Goal: Task Accomplishment & Management: Manage account settings

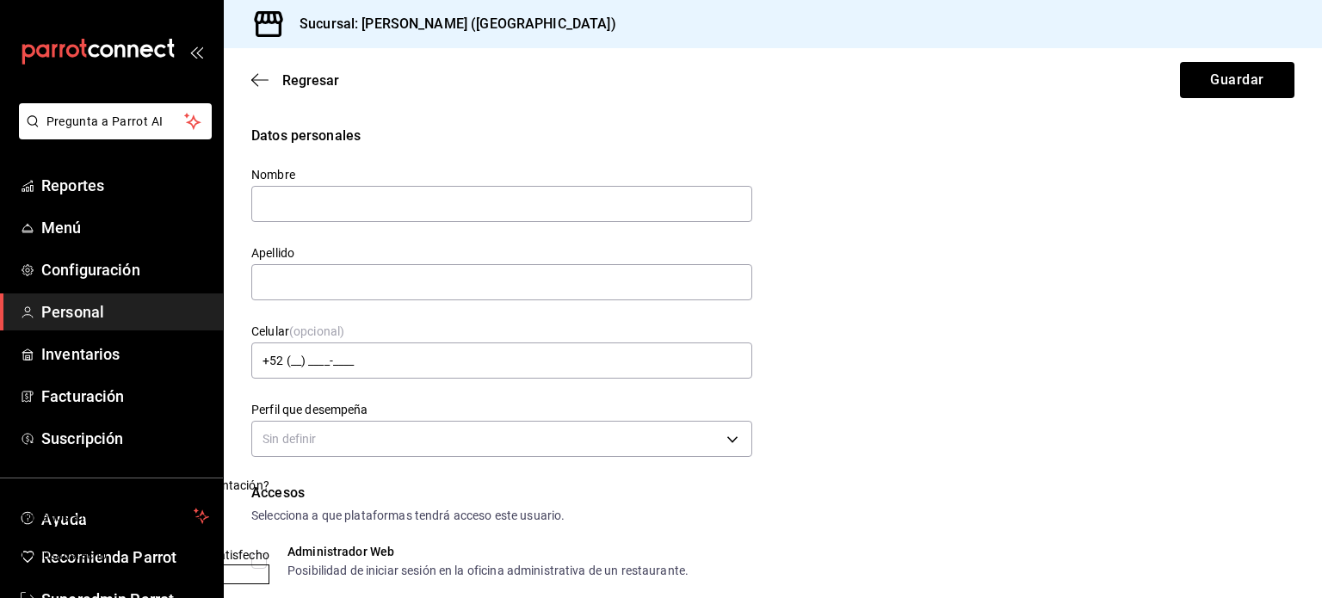
scroll to position [51, 0]
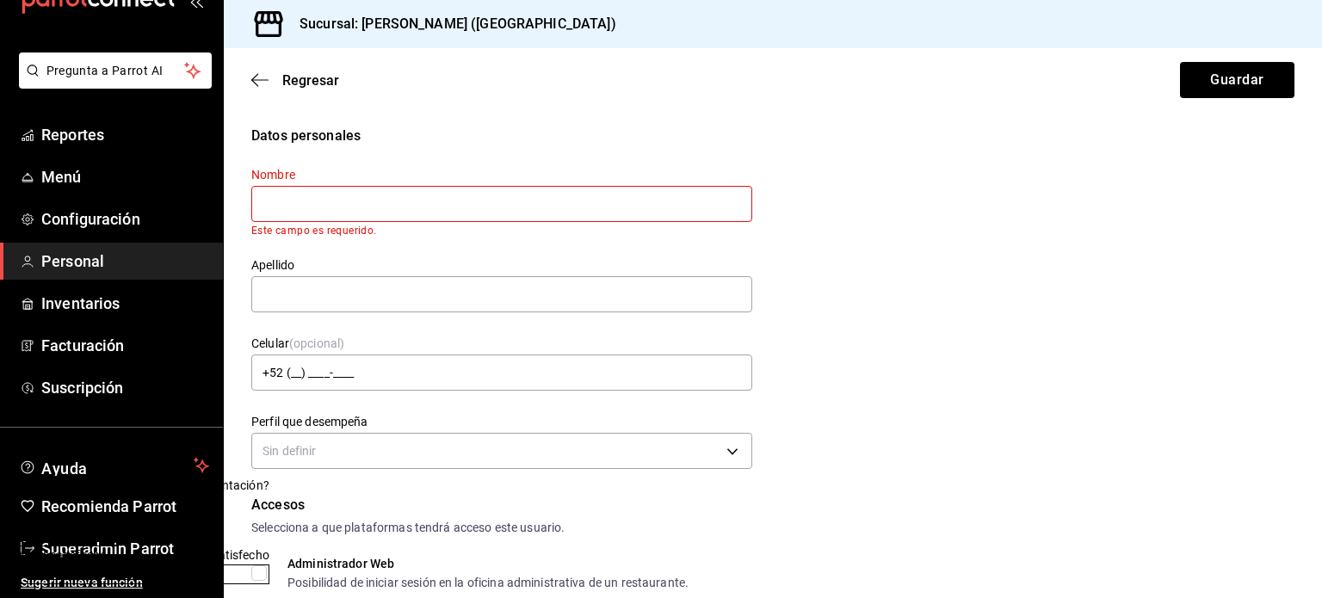
click at [975, 362] on div "Datos personales Nombre Este campo es requerido. Apellido Celular (opcional) +5…" at bounding box center [772, 300] width 1043 height 348
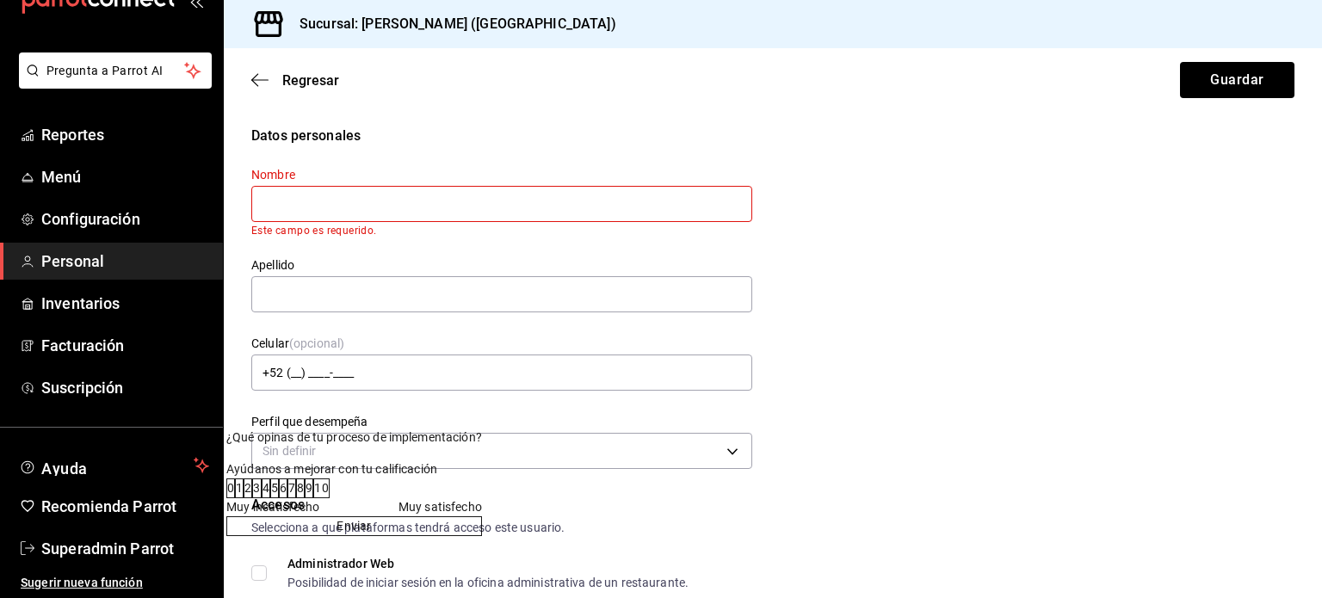
drag, startPoint x: 219, startPoint y: 426, endPoint x: 870, endPoint y: 293, distance: 664.9
click at [482, 428] on div at bounding box center [354, 437] width 256 height 18
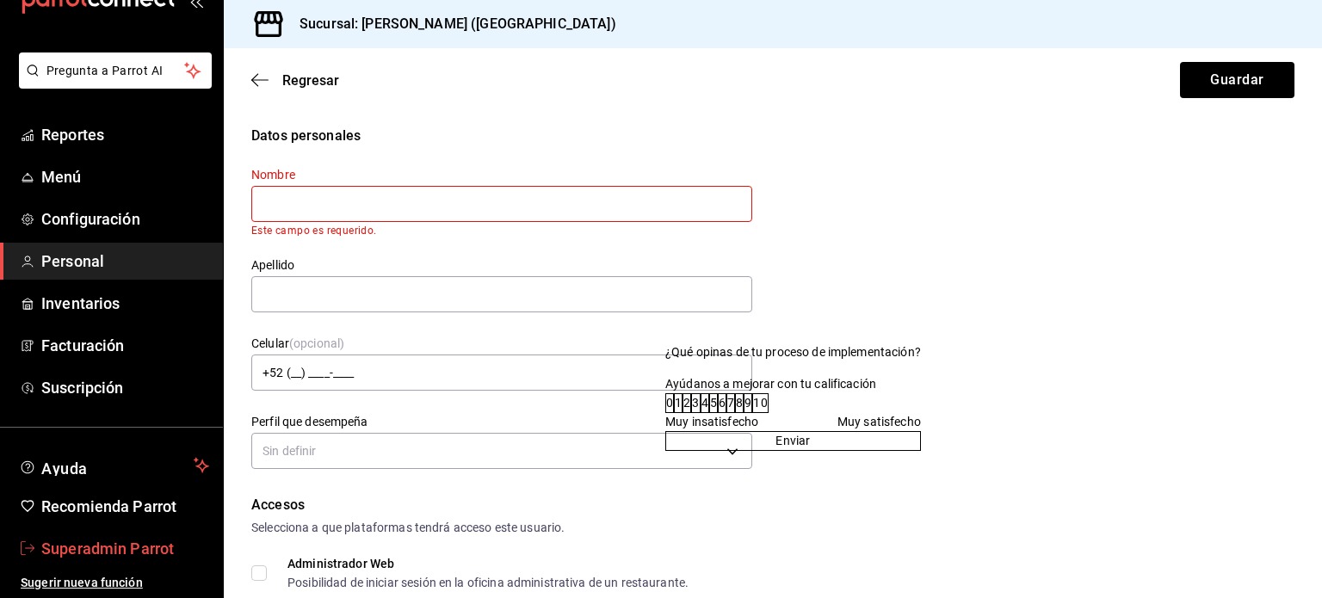
click at [111, 557] on span "Superadmin Parrot" at bounding box center [125, 548] width 168 height 23
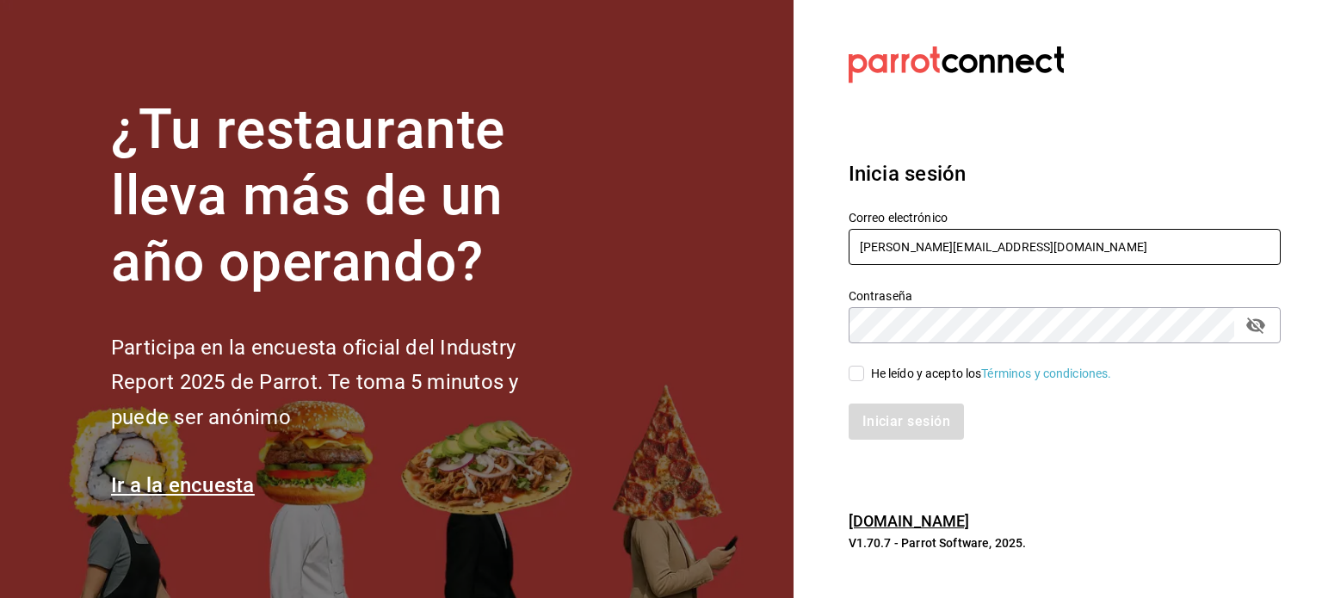
drag, startPoint x: 1036, startPoint y: 253, endPoint x: 816, endPoint y: 223, distance: 222.3
click at [816, 223] on section "Datos incorrectos. Verifica que tu Correo o Contraseña estén bien escritos. Ini…" at bounding box center [1057, 299] width 528 height 598
paste input "berrymunch@angelopolis.com"
type input "berrymunch@angelopolis.com"
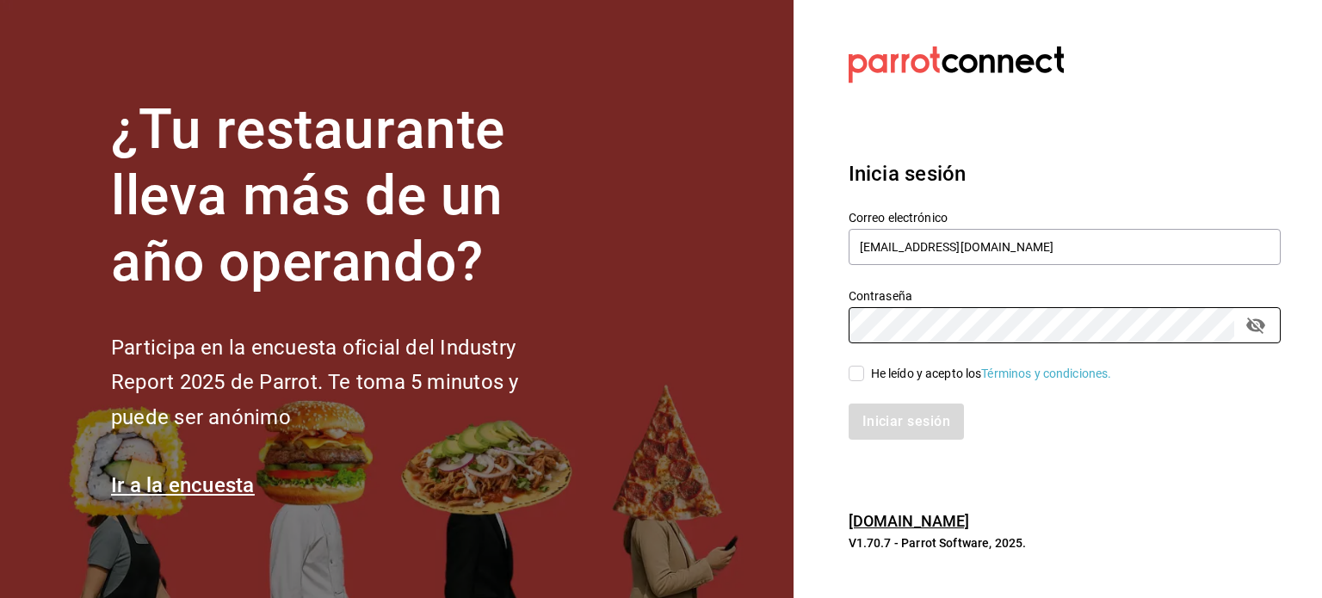
click at [842, 319] on div "Contraseña Contraseña" at bounding box center [1054, 306] width 453 height 76
click at [855, 373] on input "He leído y acepto los Términos y condiciones." at bounding box center [855, 373] width 15 height 15
checkbox input "true"
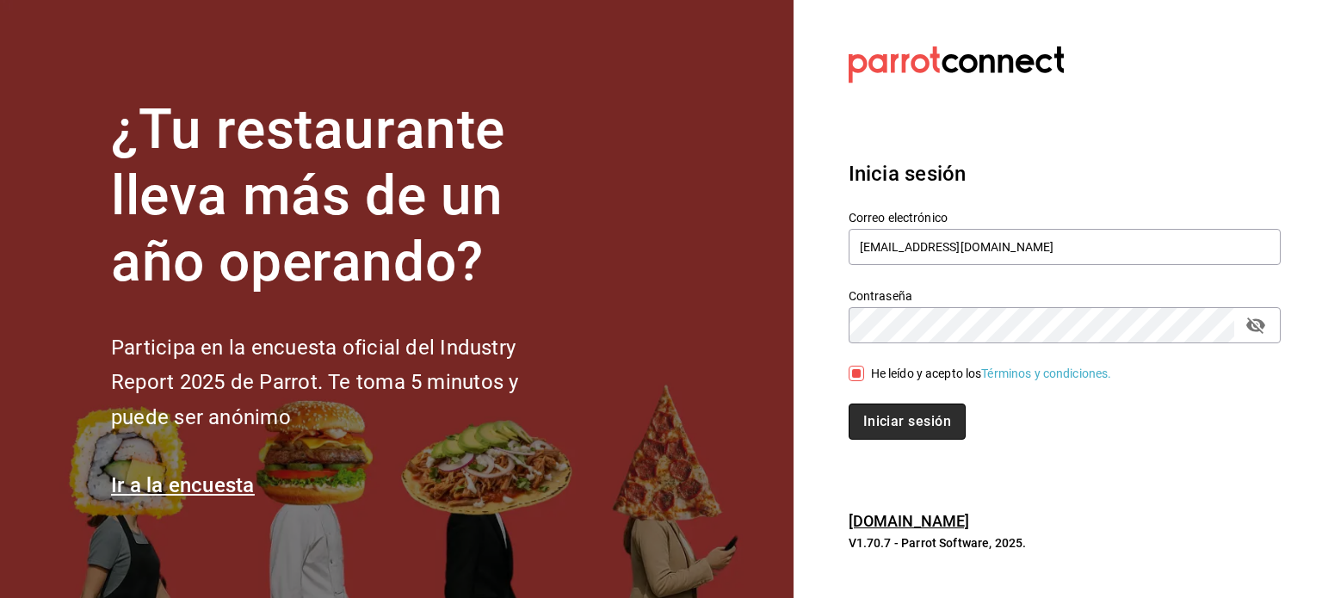
click at [891, 429] on button "Iniciar sesión" at bounding box center [906, 422] width 117 height 36
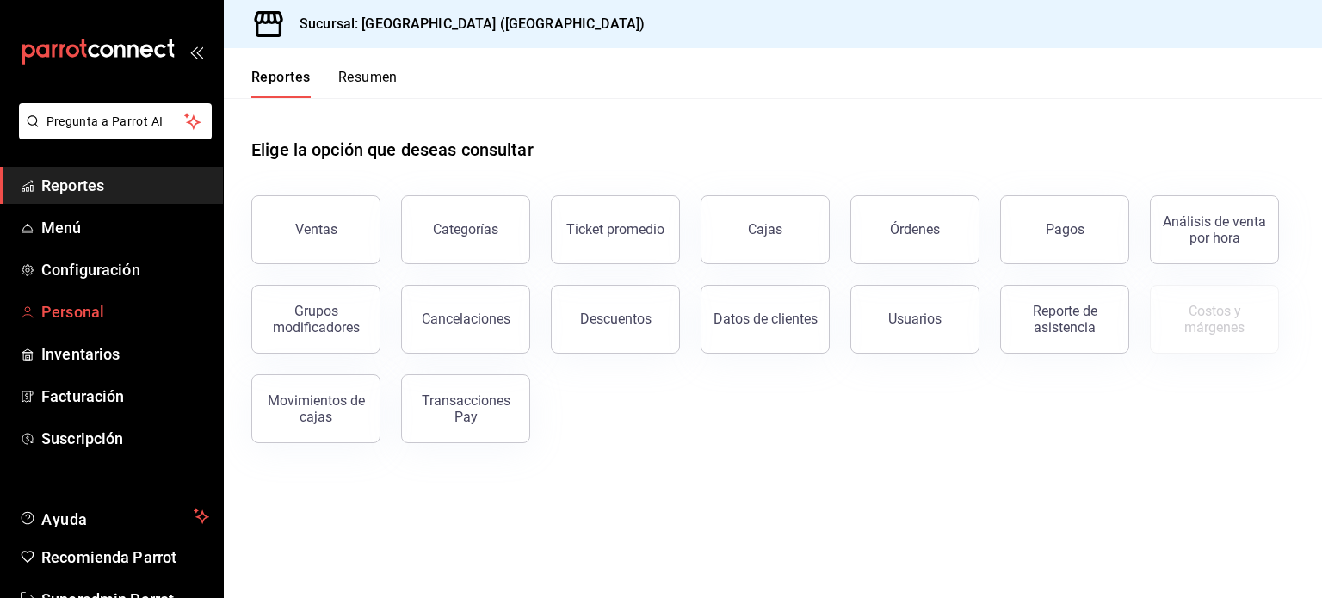
click at [77, 310] on span "Personal" at bounding box center [125, 311] width 168 height 23
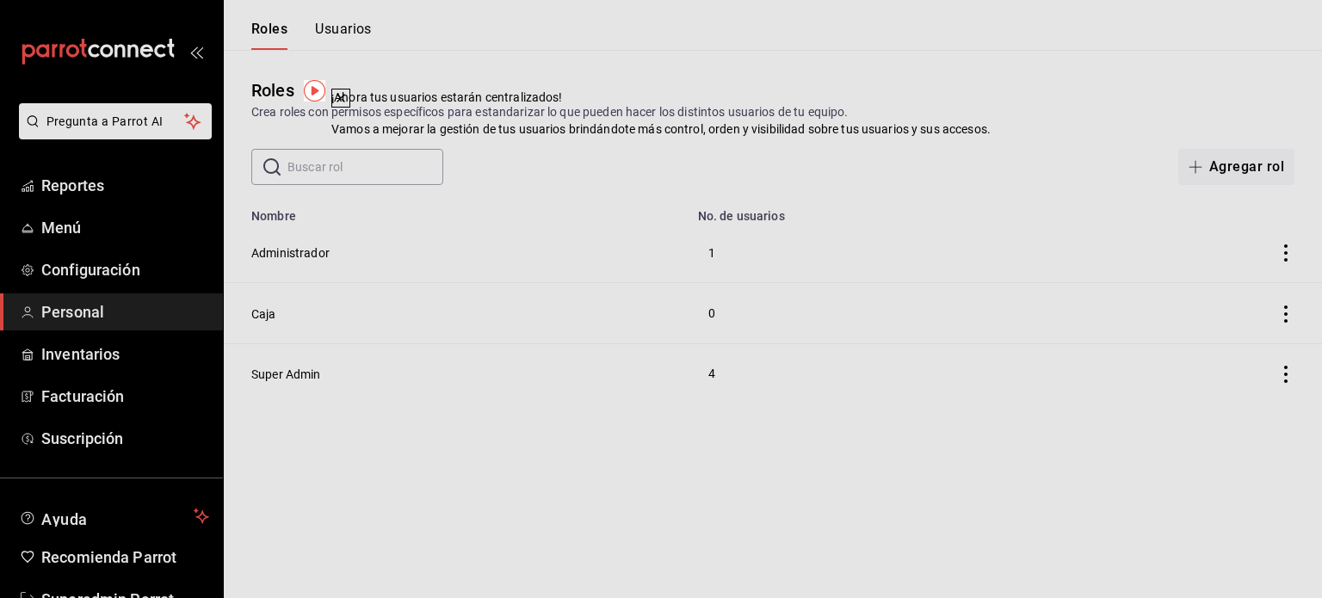
click at [348, 105] on icon at bounding box center [341, 98] width 14 height 14
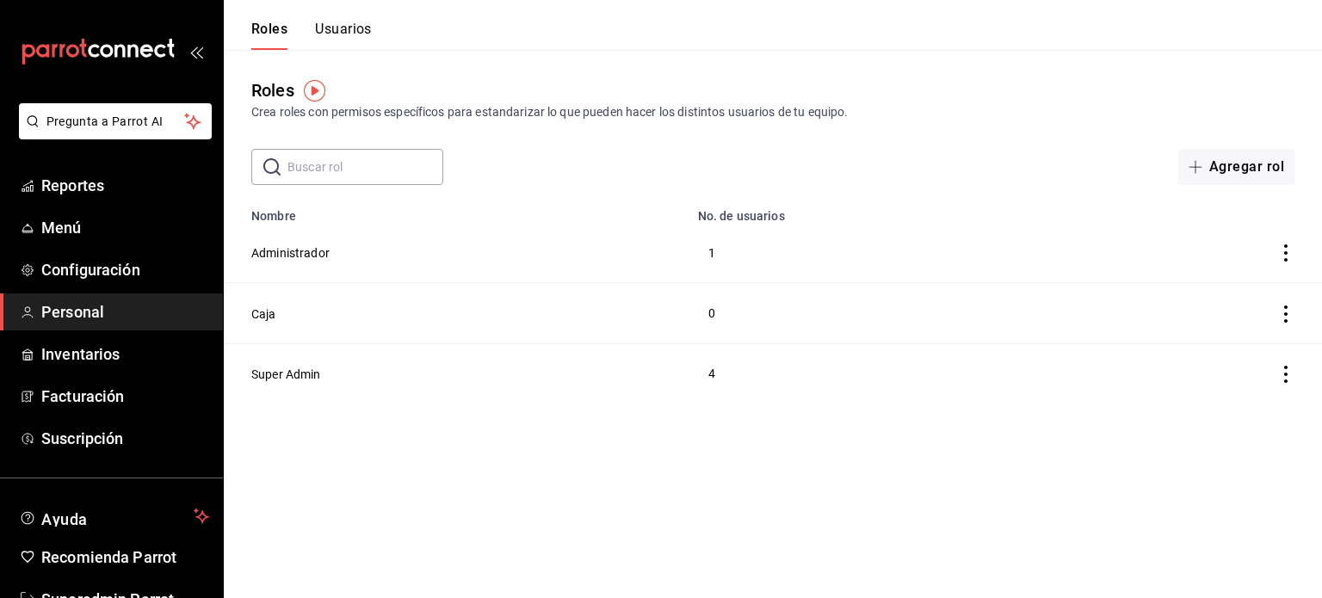
click at [356, 24] on button "Usuarios" at bounding box center [343, 35] width 57 height 29
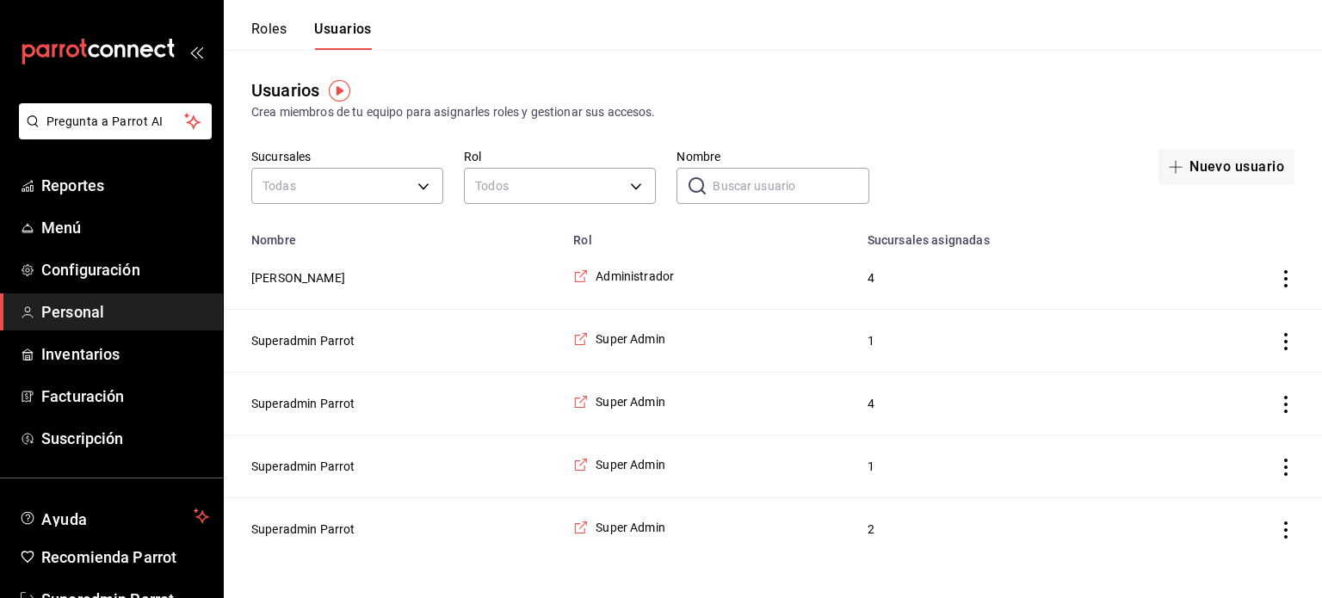
click at [640, 540] on td "Super Admin" at bounding box center [709, 529] width 293 height 63
click at [632, 527] on span "Super Admin" at bounding box center [630, 527] width 70 height 17
click at [330, 461] on button "Superadmin Parrot" at bounding box center [303, 466] width 104 height 17
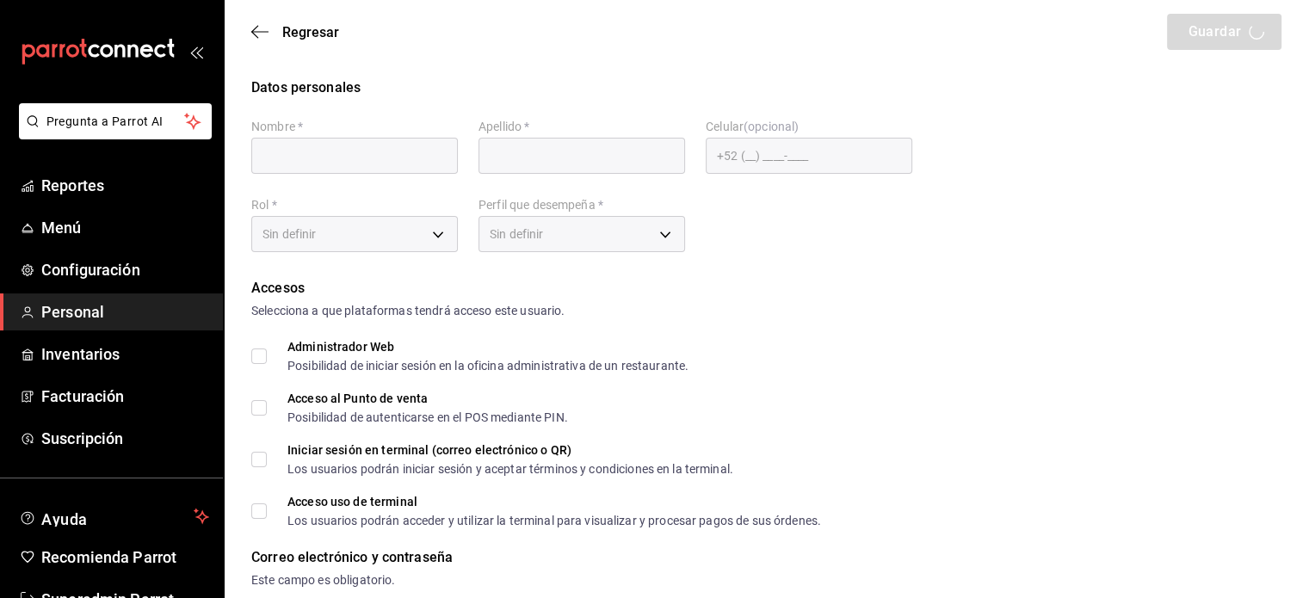
type input "Superadmin"
type input "Parrot"
checkbox input "true"
type input "[EMAIL_ADDRESS][DOMAIN_NAME]"
type input "95540"
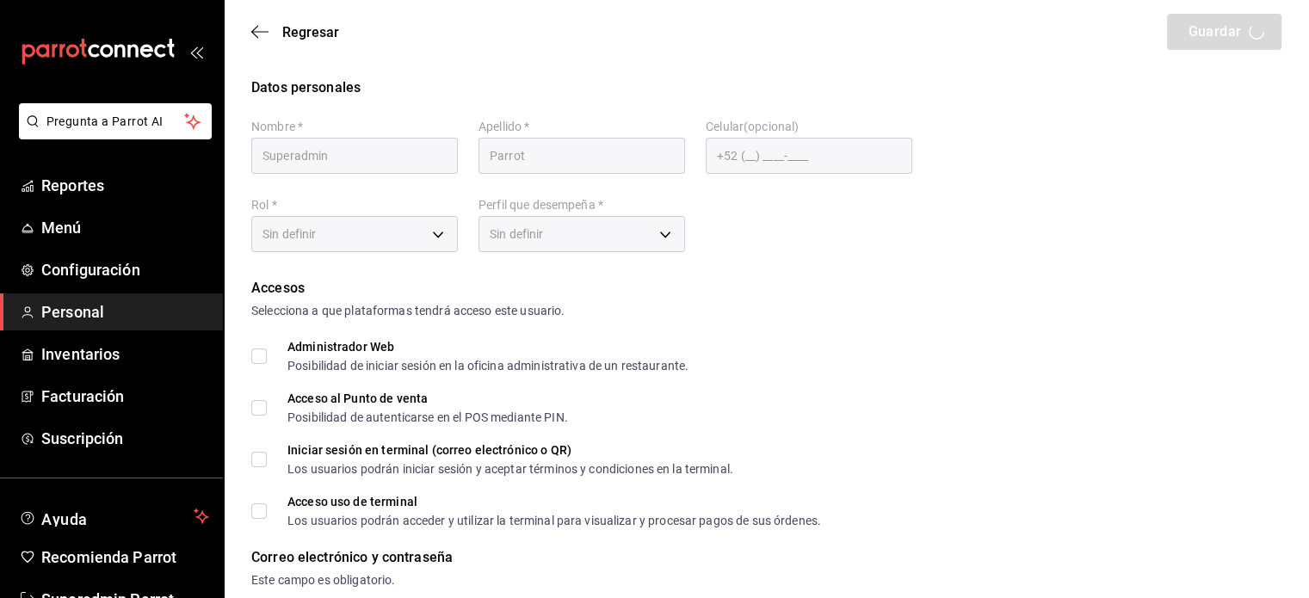
type input "0277e7bc-d0a0-40a8-856d-0d4627bf96fc"
type input "ADMIN"
checkbox input "true"
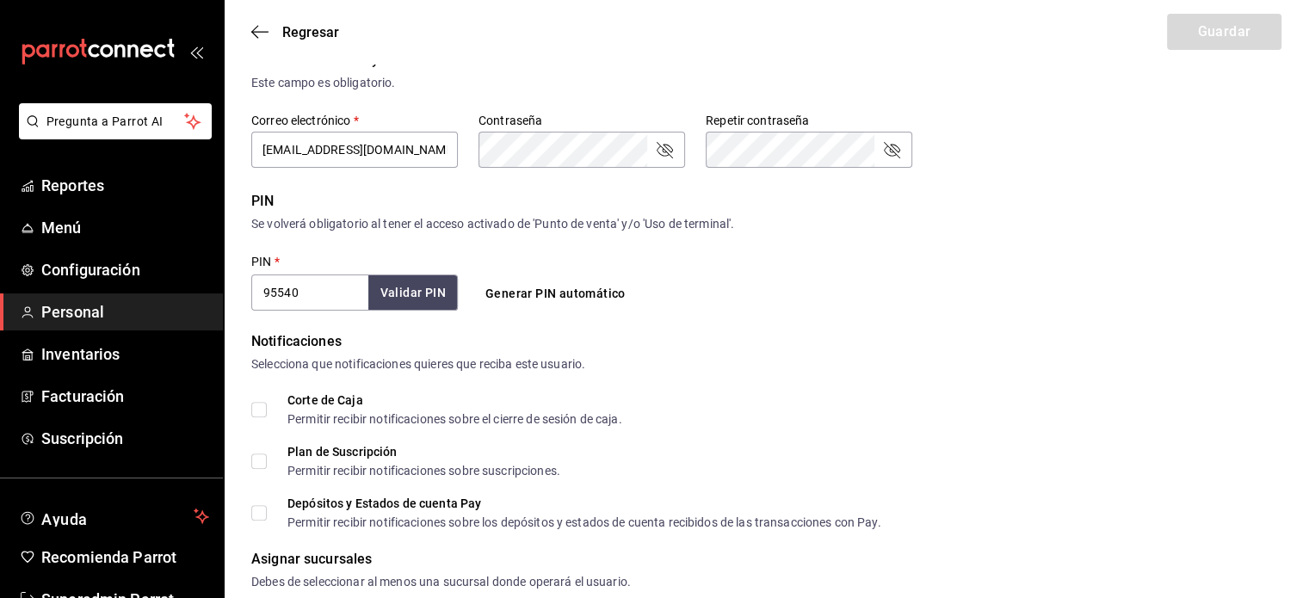
scroll to position [513, 0]
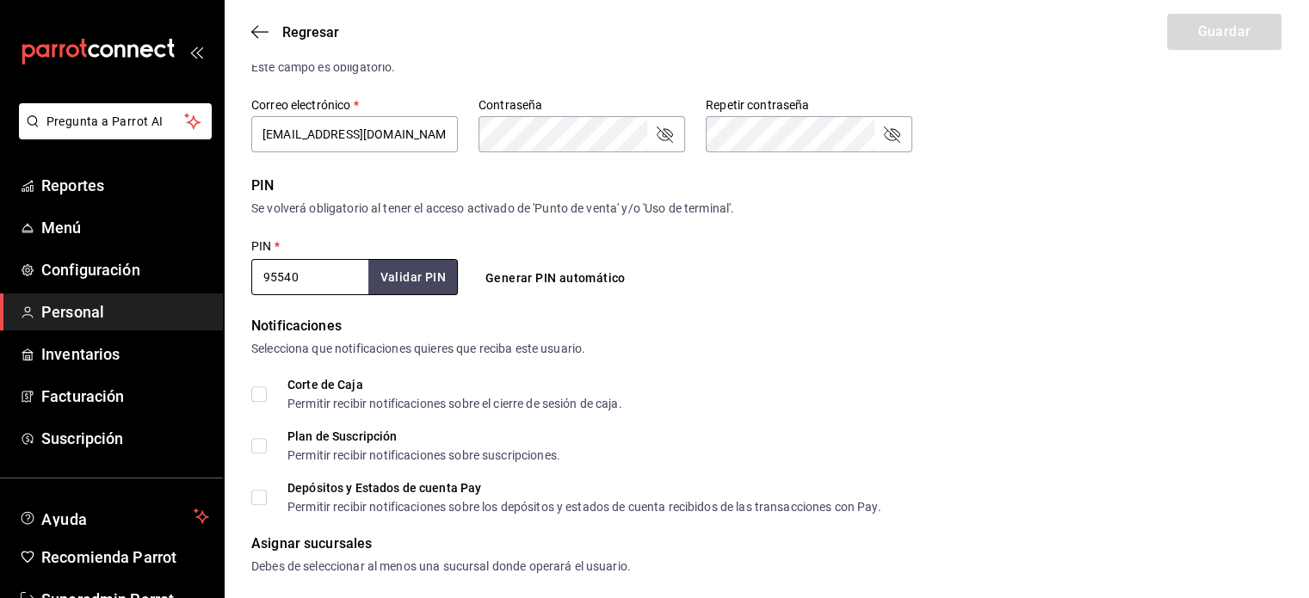
drag, startPoint x: 329, startPoint y: 273, endPoint x: 223, endPoint y: 259, distance: 106.7
click at [223, 259] on div "Pregunta a Parrot AI Reportes Menú Configuración Personal Inventarios Facturaci…" at bounding box center [654, 128] width 1309 height 1282
click at [281, 278] on input "95540" at bounding box center [309, 277] width 117 height 36
click at [275, 276] on input "95540" at bounding box center [309, 277] width 117 height 36
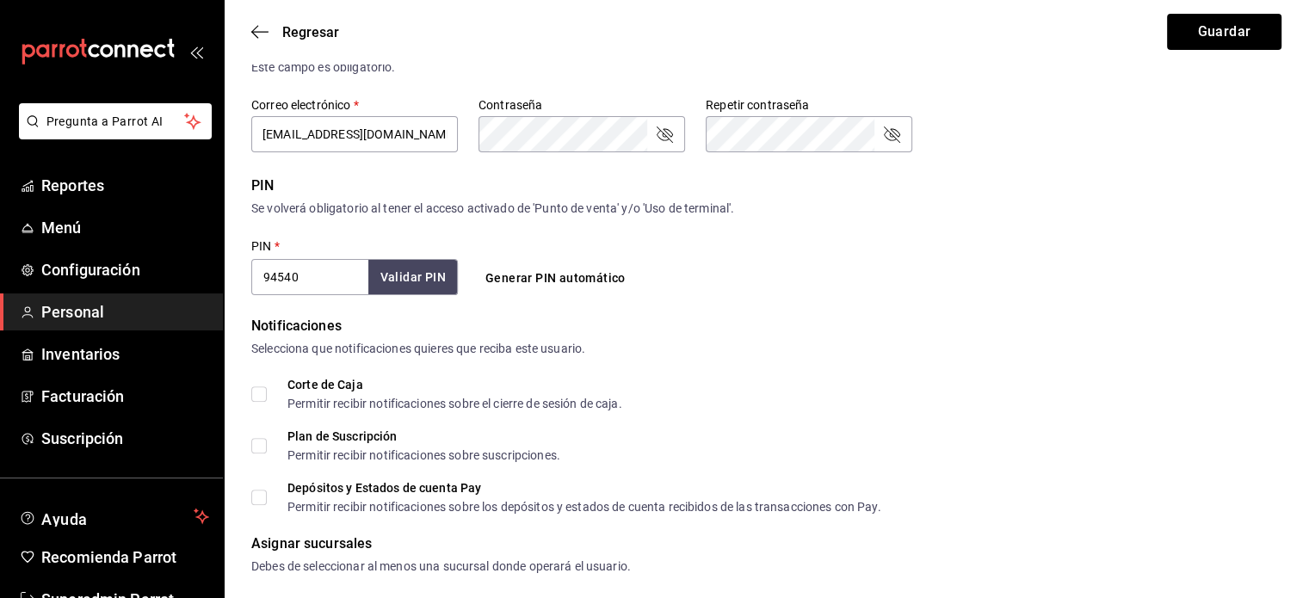
click at [292, 274] on input "94540" at bounding box center [309, 277] width 117 height 36
type input "945507"
click at [424, 276] on button "Validar PIN" at bounding box center [412, 277] width 91 height 37
click at [319, 281] on input "945507" at bounding box center [309, 277] width 117 height 36
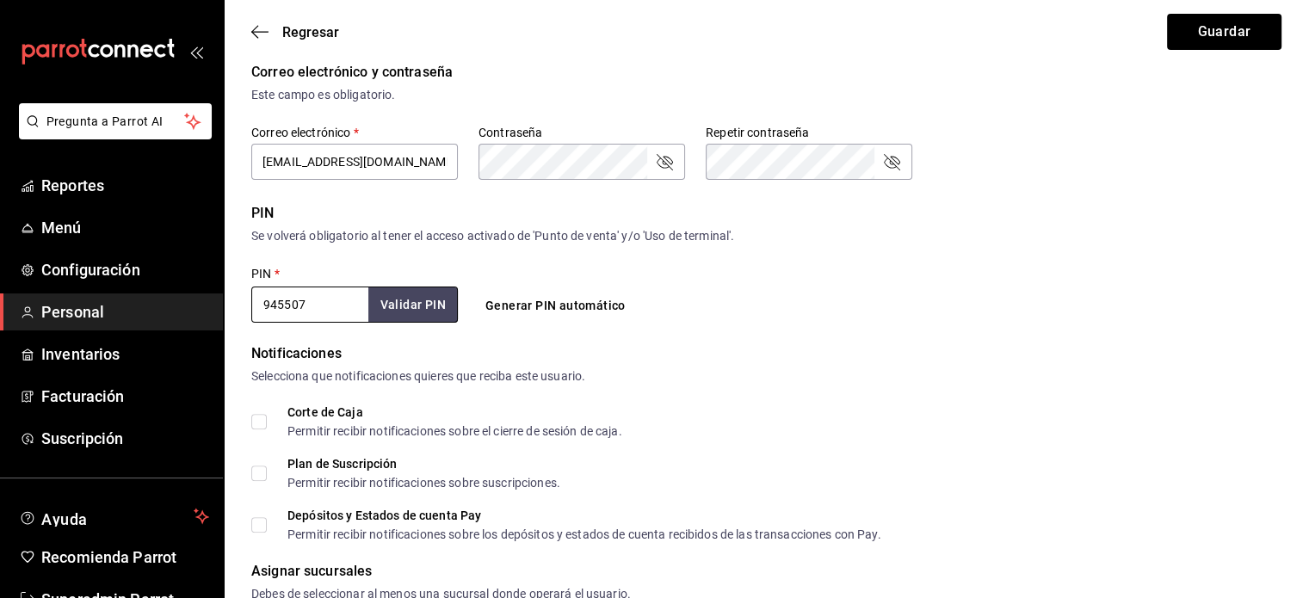
scroll to position [487, 0]
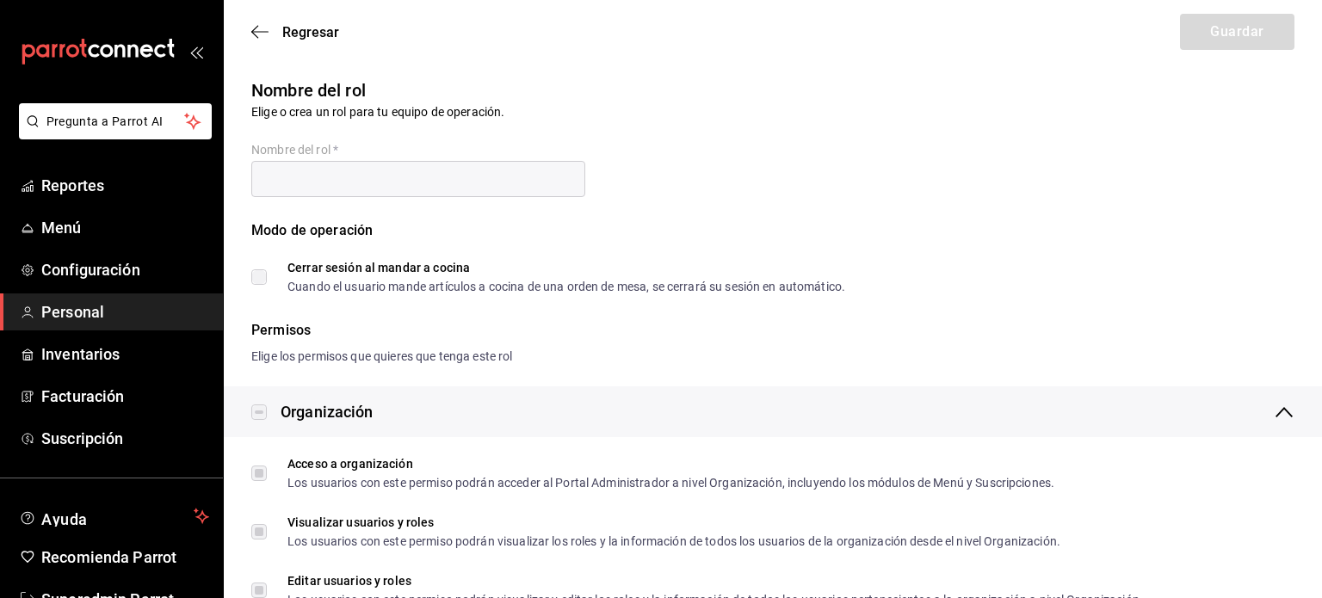
type input "Super Admin"
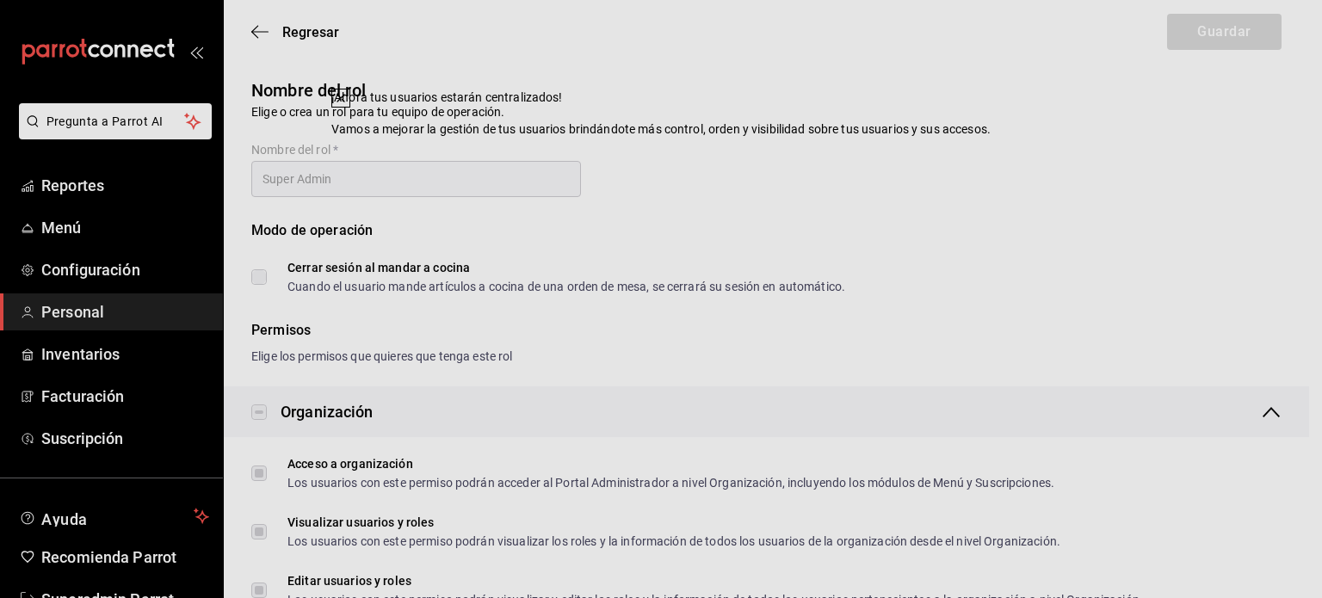
click at [348, 105] on icon at bounding box center [341, 98] width 14 height 14
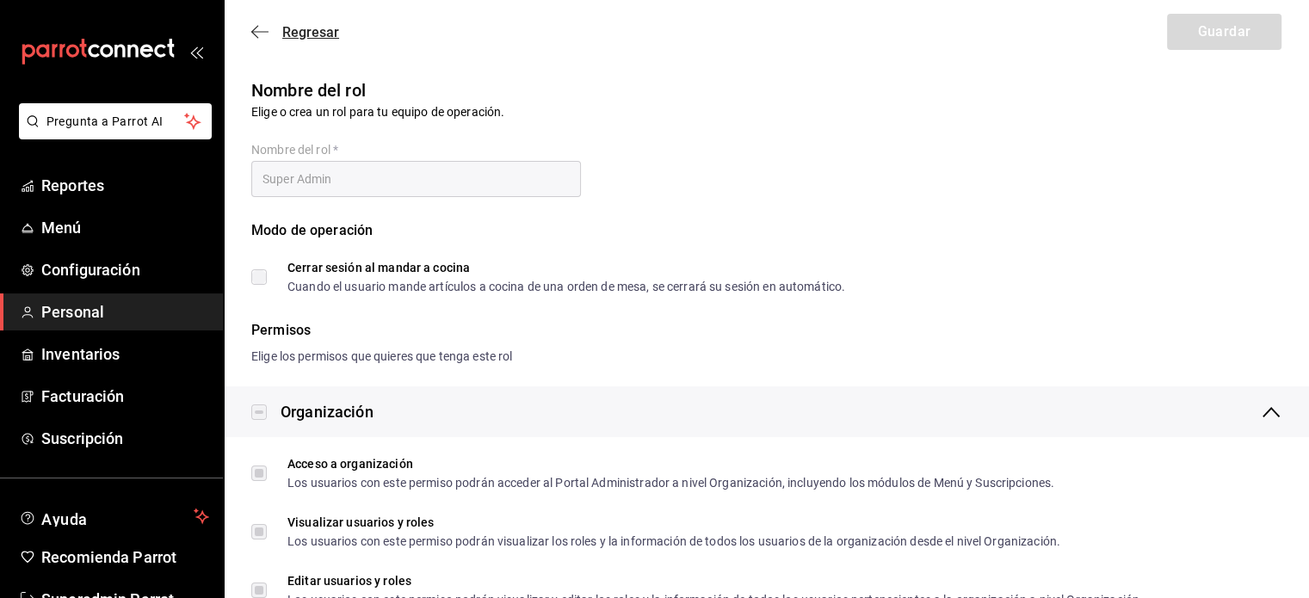
click at [257, 31] on icon "button" at bounding box center [259, 31] width 17 height 1
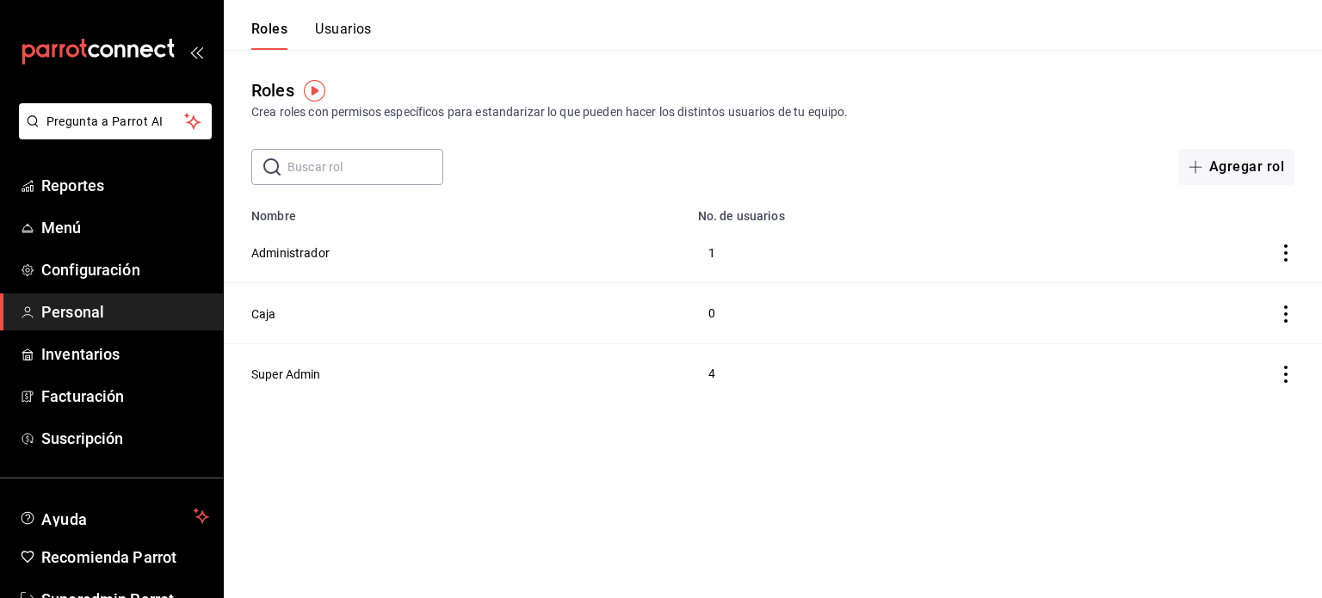
click at [343, 13] on div "Roles Usuarios" at bounding box center [298, 25] width 148 height 50
click at [344, 32] on button "Usuarios" at bounding box center [343, 35] width 57 height 29
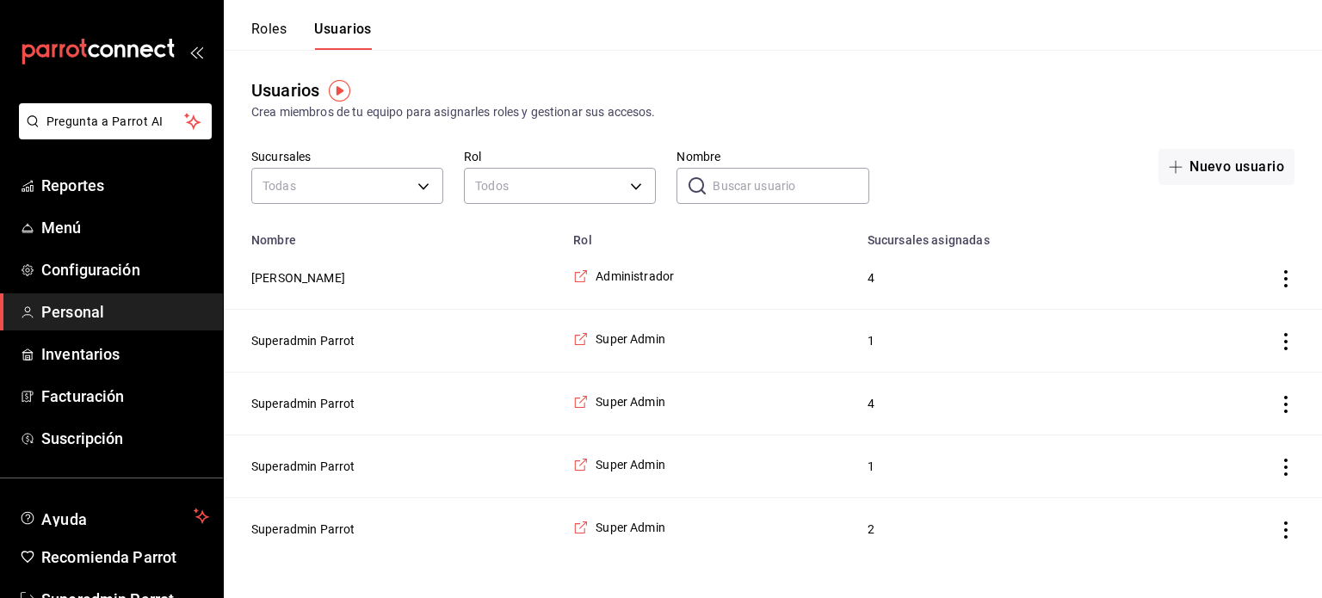
click at [757, 194] on input "Nombre" at bounding box center [790, 186] width 156 height 34
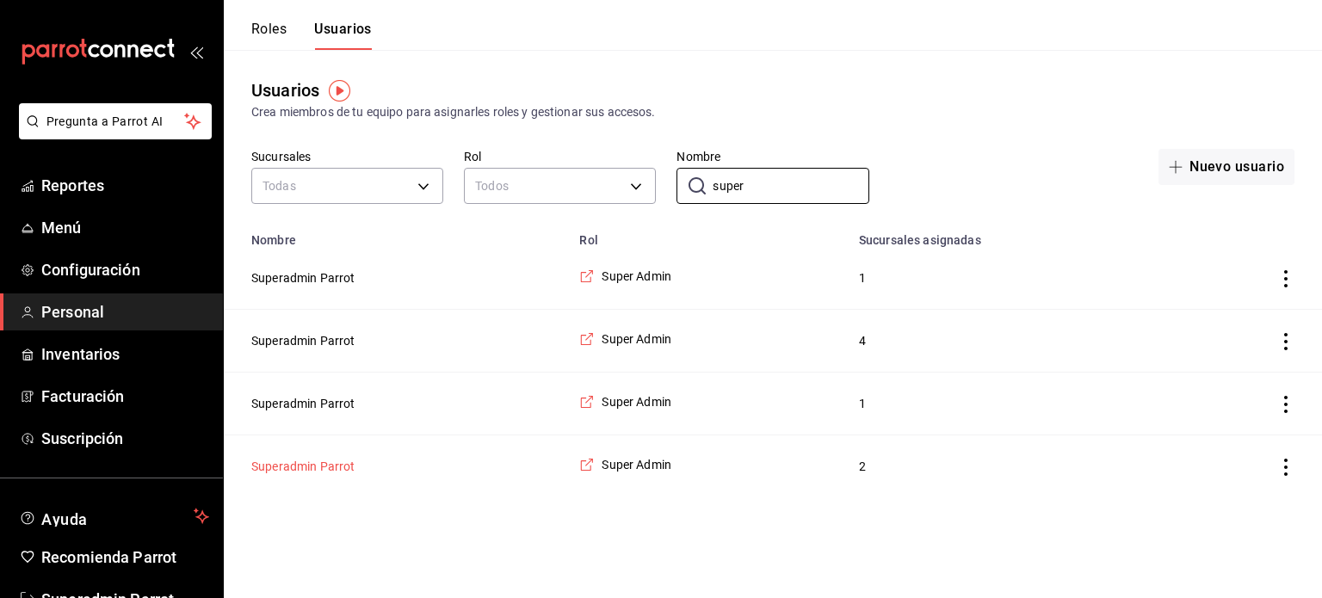
type input "super"
click at [327, 467] on button "Superadmin Parrot" at bounding box center [303, 466] width 104 height 17
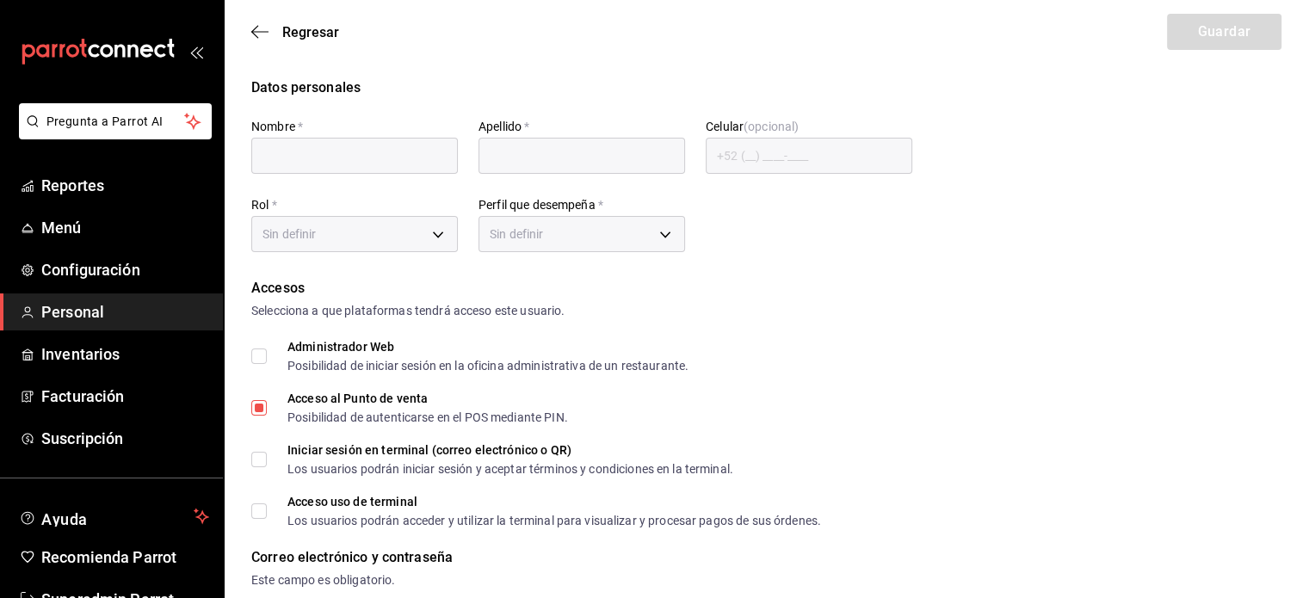
type input "Superadmin"
type input "Parrot"
checkbox input "true"
type input "[EMAIL_ADDRESS][DOMAIN_NAME]"
type input "945507"
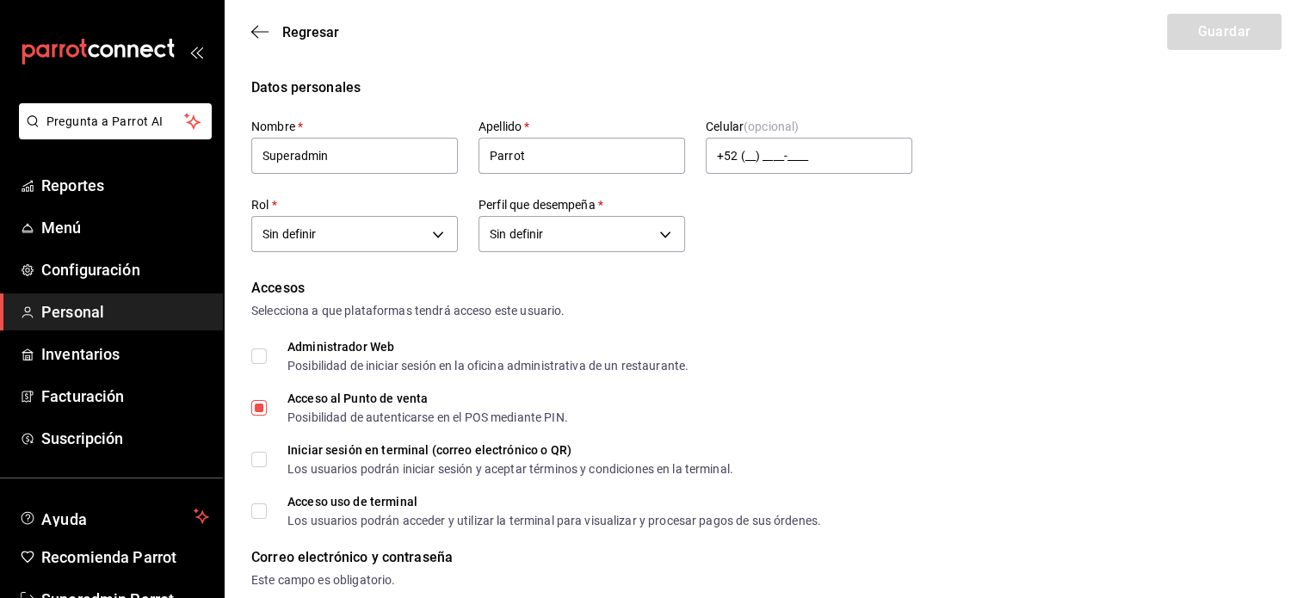
type input "0277e7bc-d0a0-40a8-856d-0d4627bf96fc"
type input "ADMIN"
checkbox input "true"
click at [255, 33] on icon "button" at bounding box center [259, 31] width 17 height 15
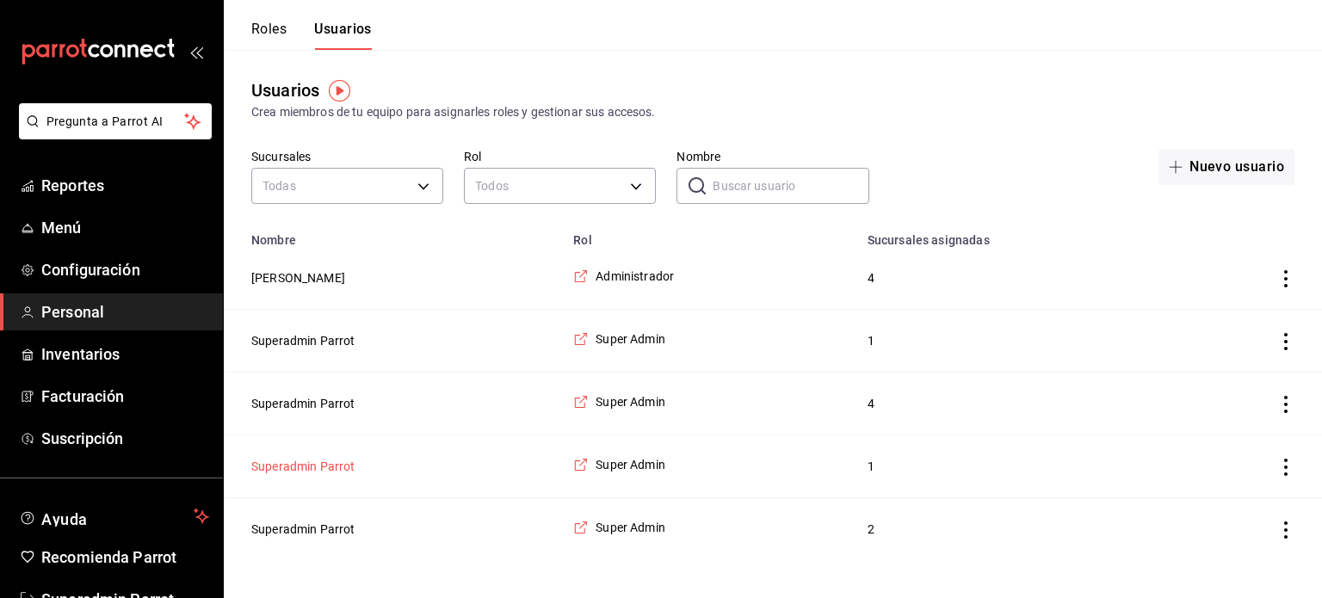
click at [325, 466] on button "Superadmin Parrot" at bounding box center [303, 466] width 104 height 17
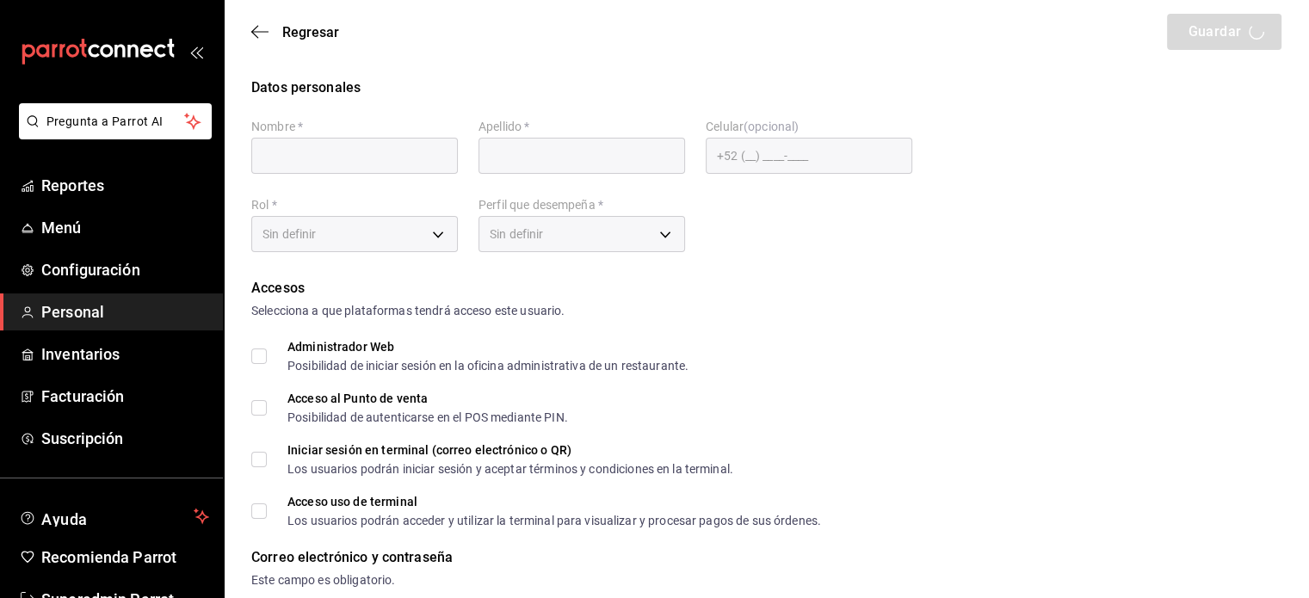
type input "Superadmin"
type input "Parrot"
type input "[EMAIL_ADDRESS][DOMAIN_NAME]"
type input "0277e7bc-d0a0-40a8-856d-0d4627bf96fc"
type input "ADMIN"
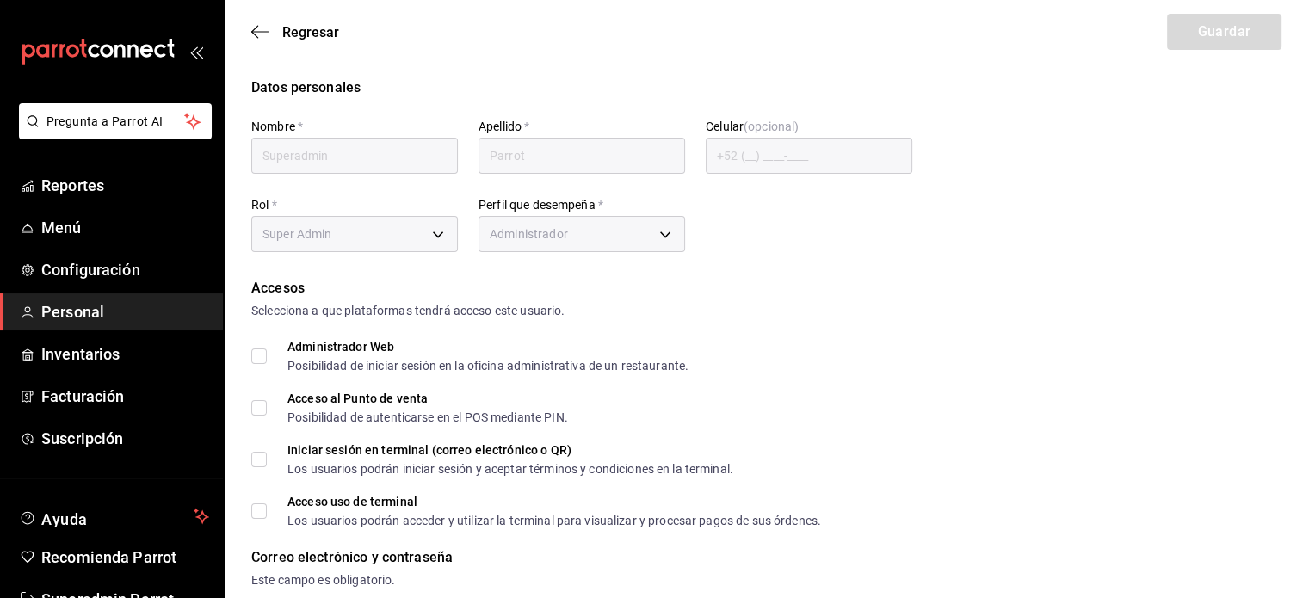
checkbox input "true"
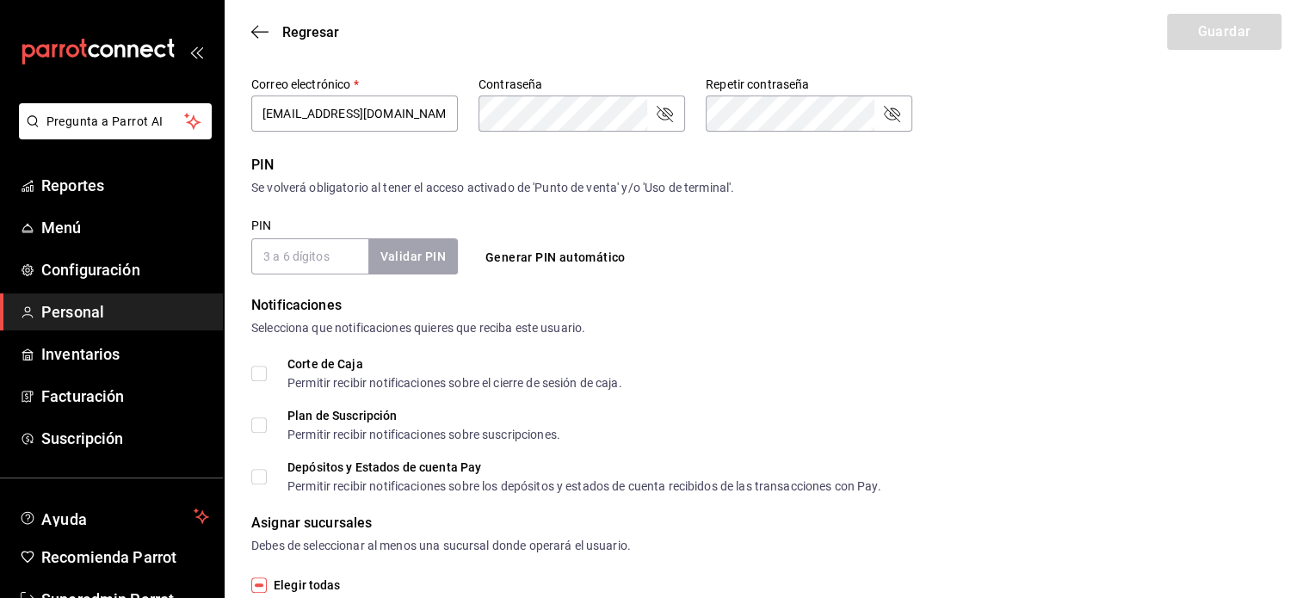
scroll to position [666, 0]
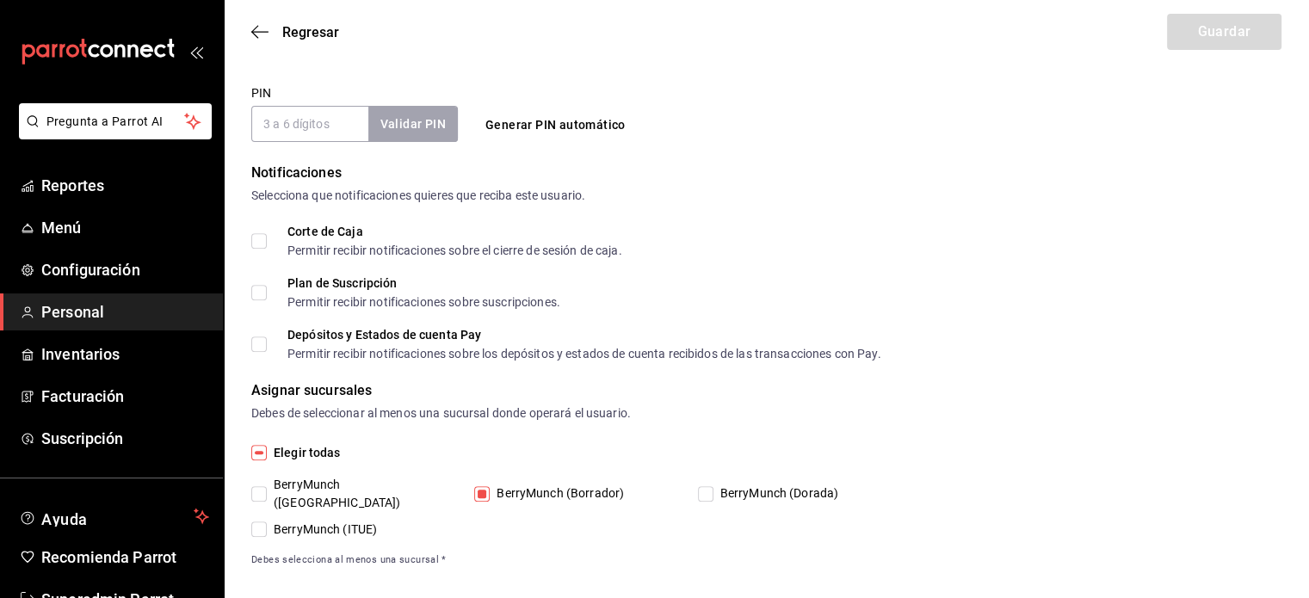
click at [712, 486] on input "BerryMunch (Dorada)" at bounding box center [705, 493] width 15 height 15
checkbox input "true"
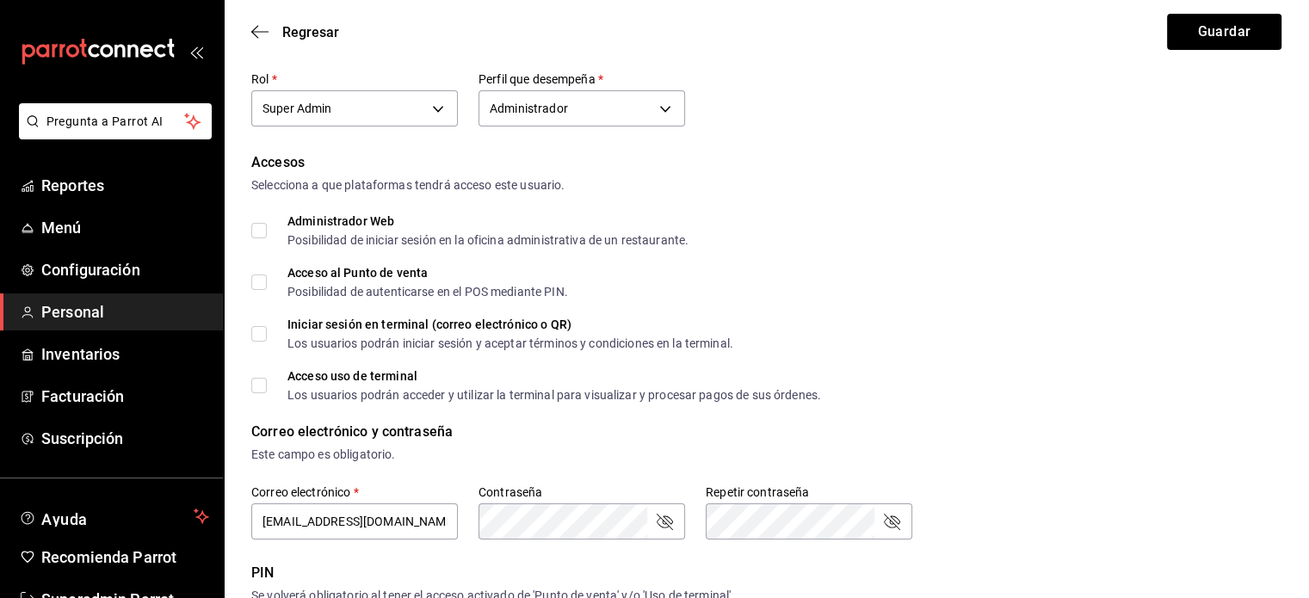
scroll to position [123, 0]
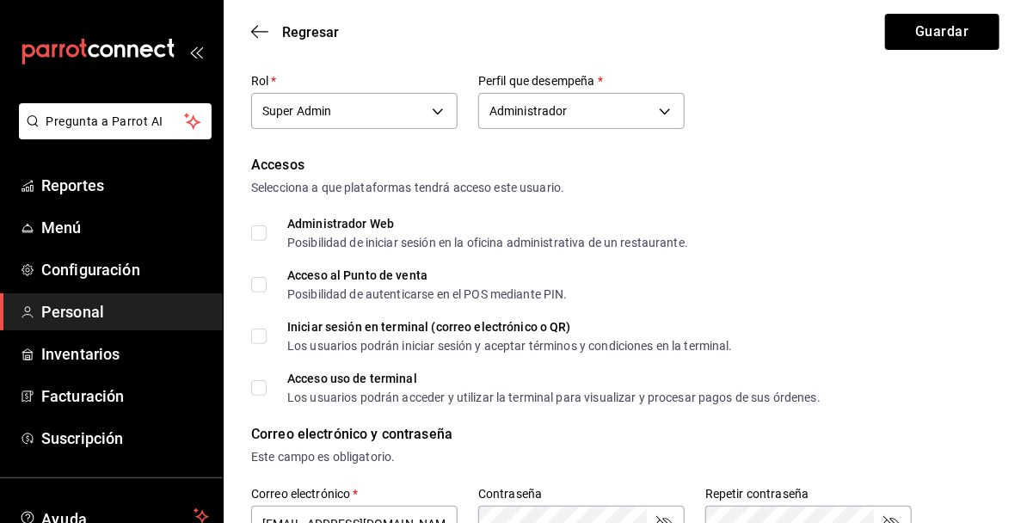
click at [916, 25] on button "Guardar" at bounding box center [942, 32] width 114 height 36
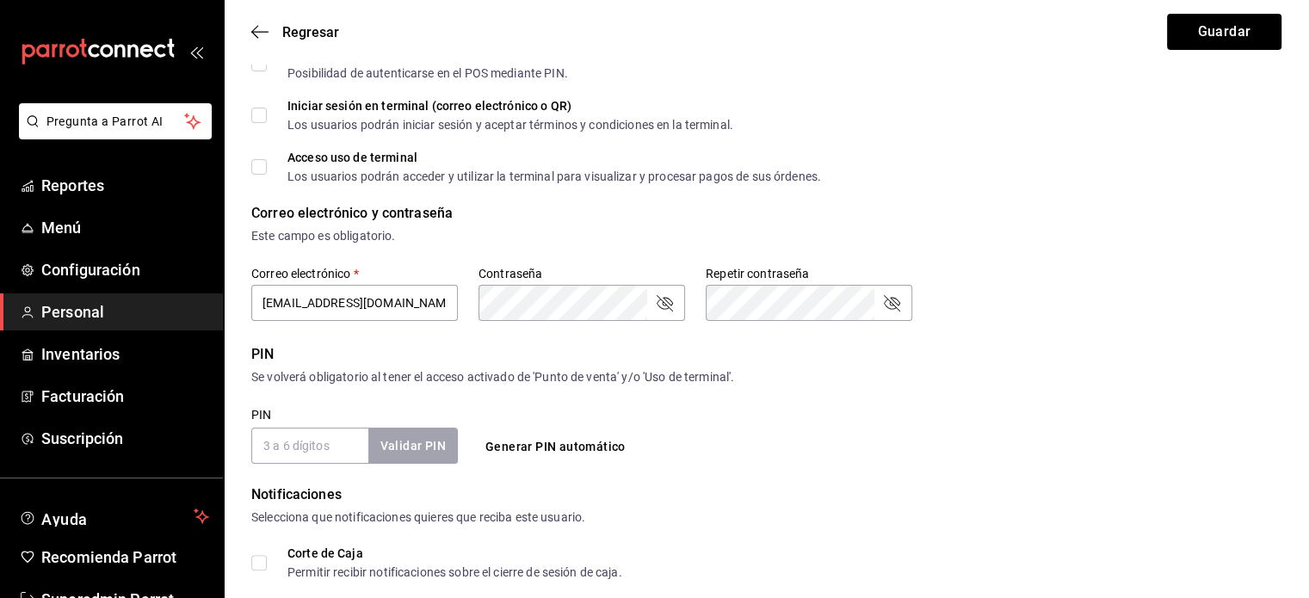
scroll to position [482, 0]
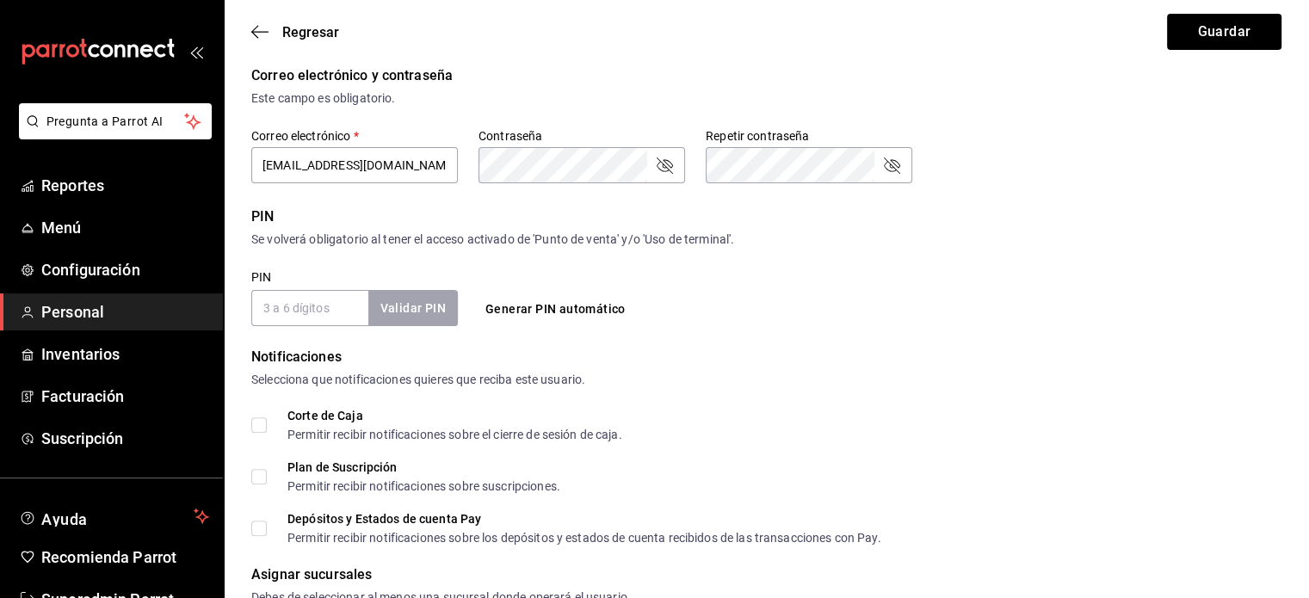
click at [296, 310] on input "PIN" at bounding box center [309, 308] width 117 height 36
checkbox input "true"
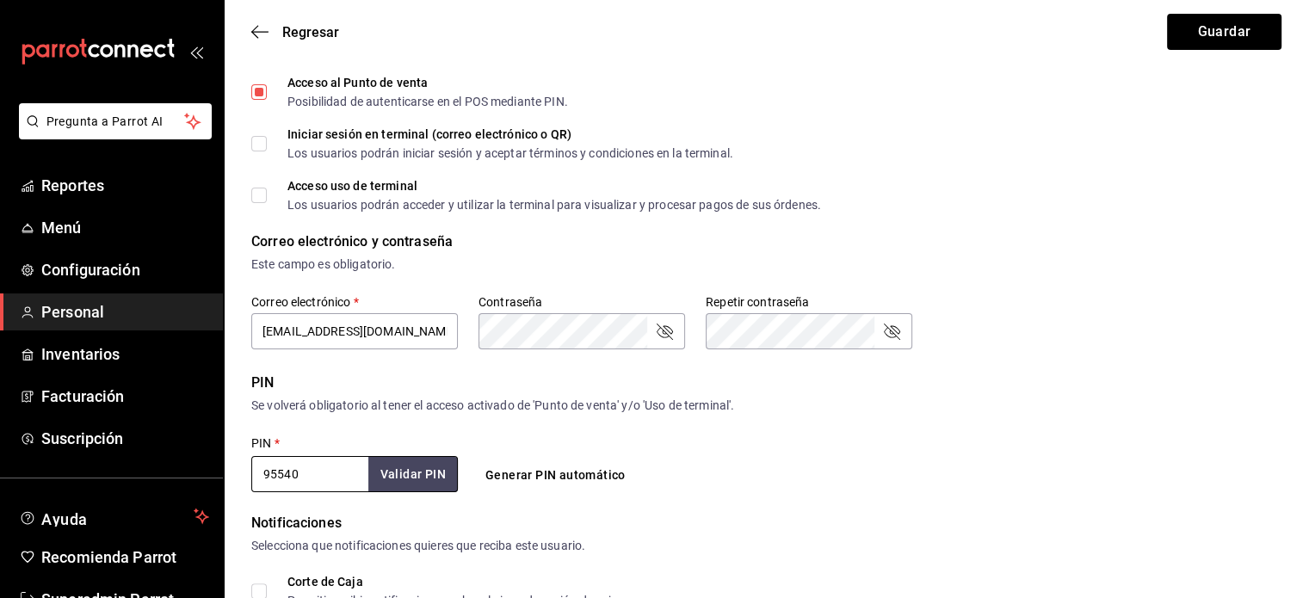
scroll to position [283, 0]
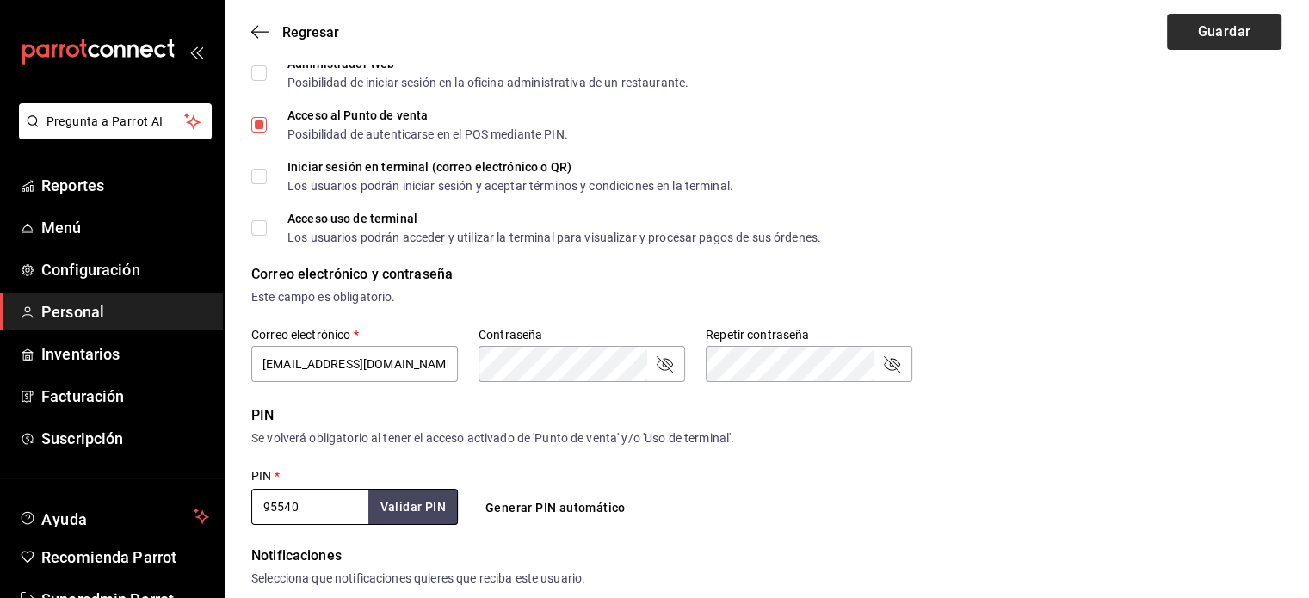
type input "95540"
click at [1217, 37] on button "Guardar" at bounding box center [1224, 32] width 114 height 36
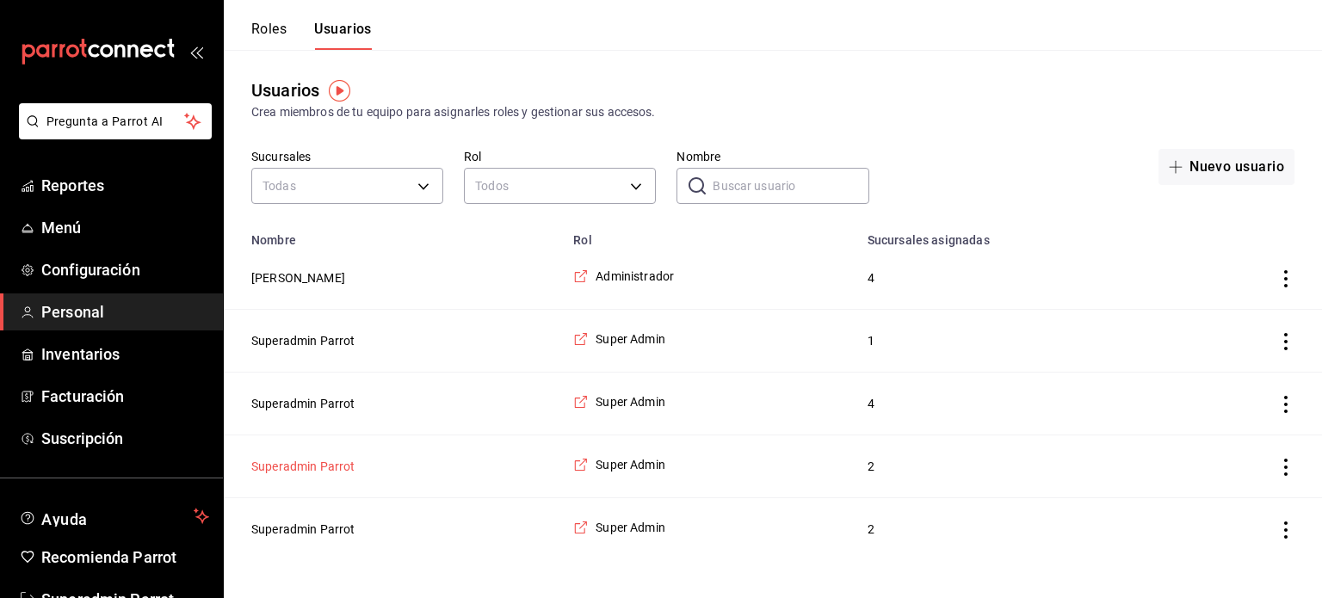
click at [334, 462] on button "Superadmin Parrot" at bounding box center [303, 466] width 104 height 17
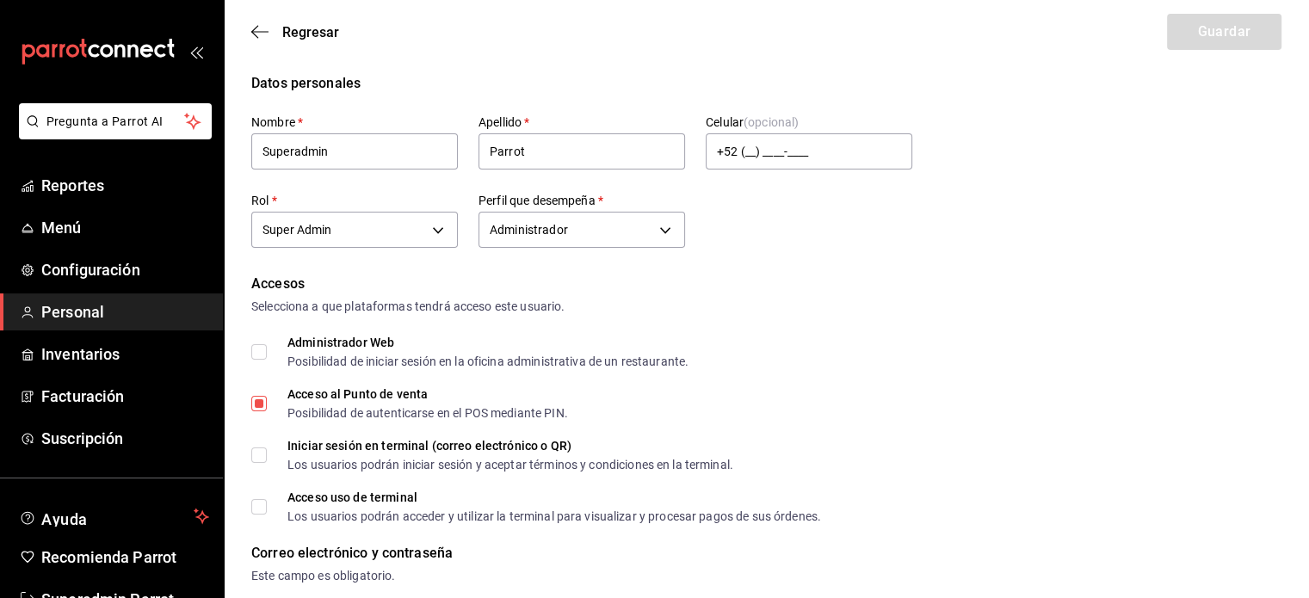
scroll to position [409, 0]
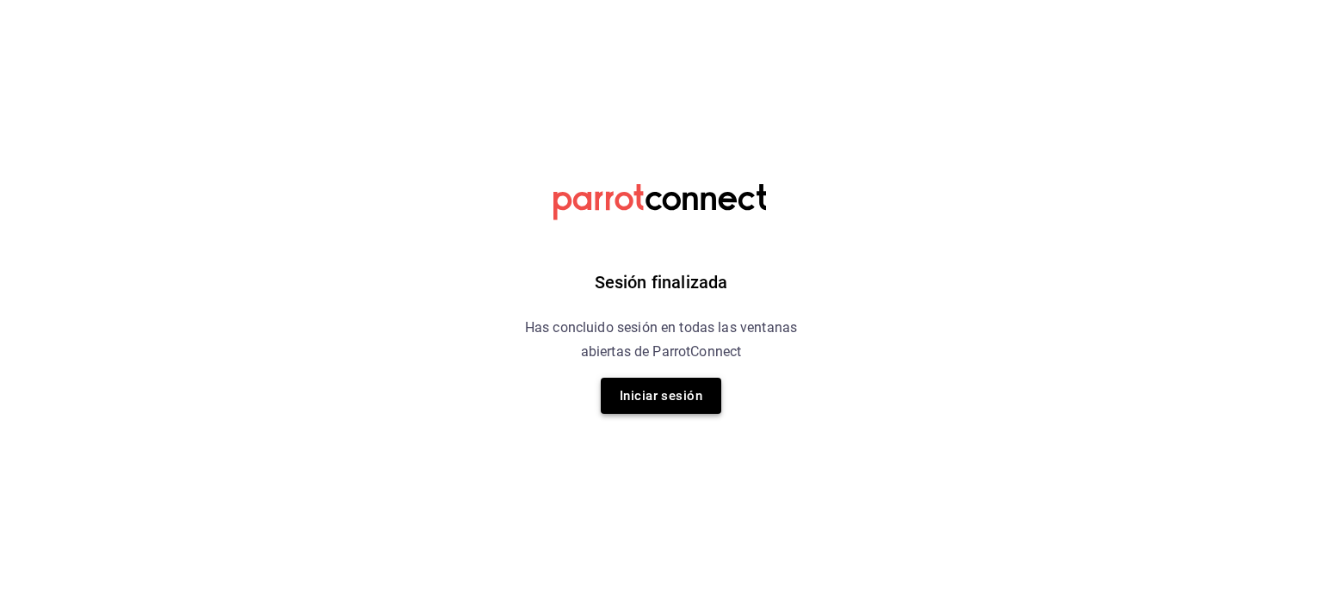
click at [681, 405] on button "Iniciar sesión" at bounding box center [661, 396] width 120 height 36
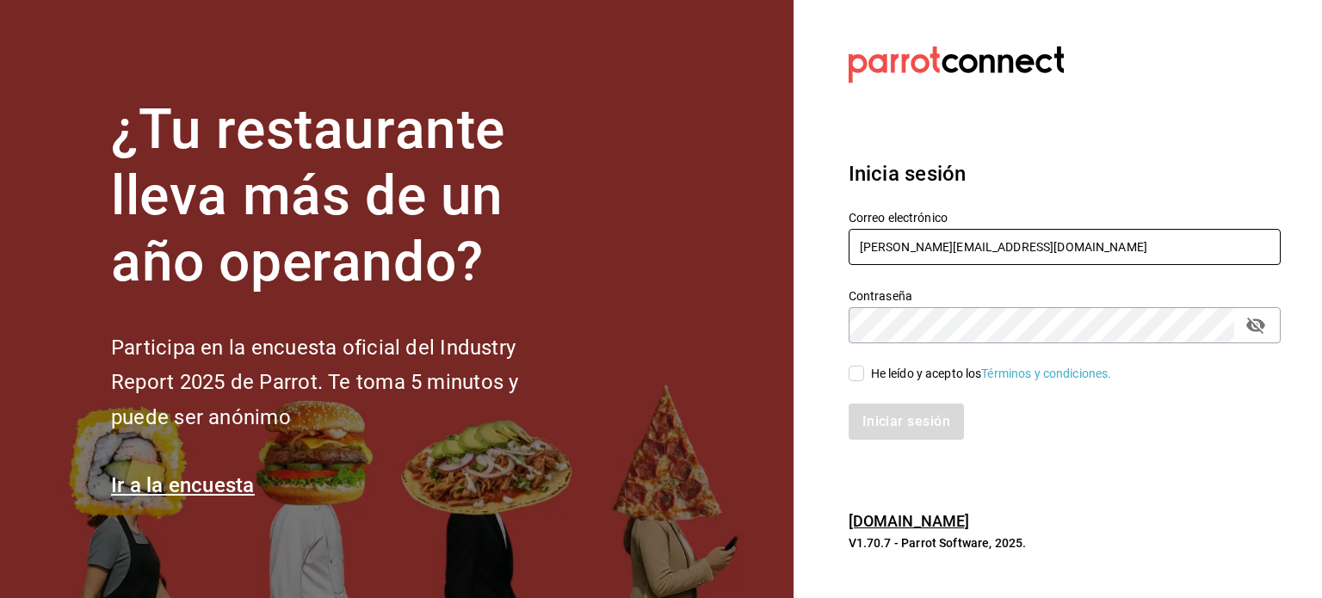
drag, startPoint x: 1017, startPoint y: 246, endPoint x: 861, endPoint y: 226, distance: 157.0
click at [861, 226] on div "Correo electrónico magda@parrotsoftware.io" at bounding box center [1064, 239] width 432 height 58
paste input "ultiuser@berrymunch.com Parr0tConnec7"
click at [1054, 244] on input "multiuser@berrymunch.com Parr0tConnec7" at bounding box center [1064, 247] width 432 height 36
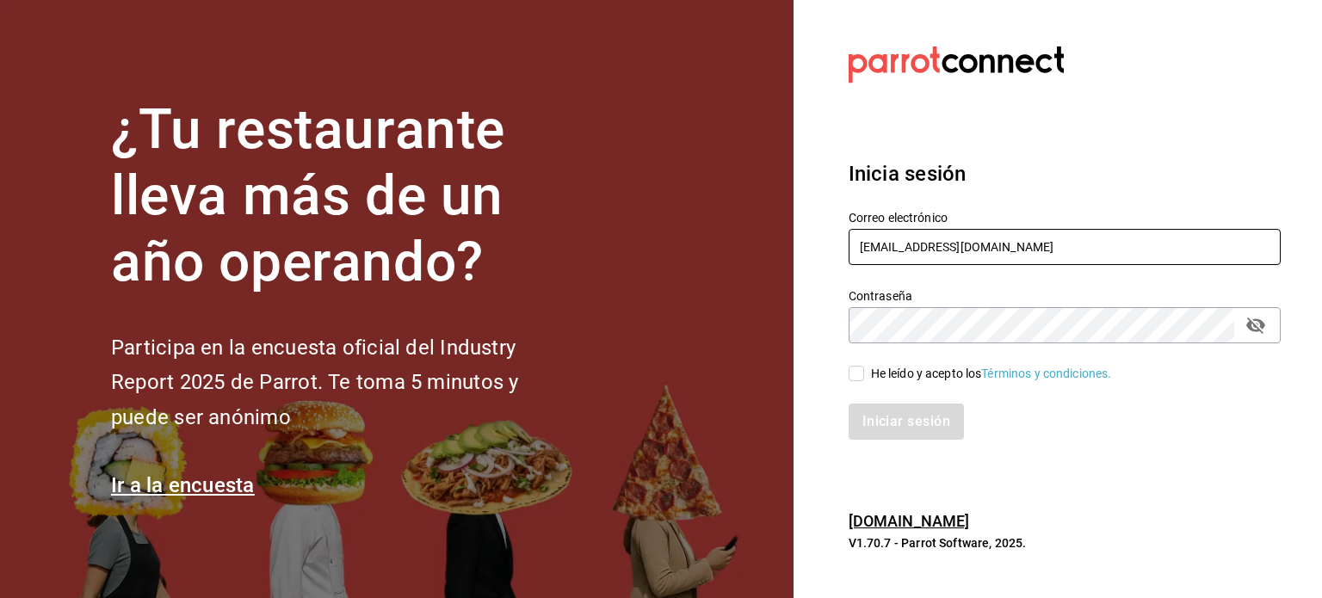
type input "multiuser@berrymunch.com"
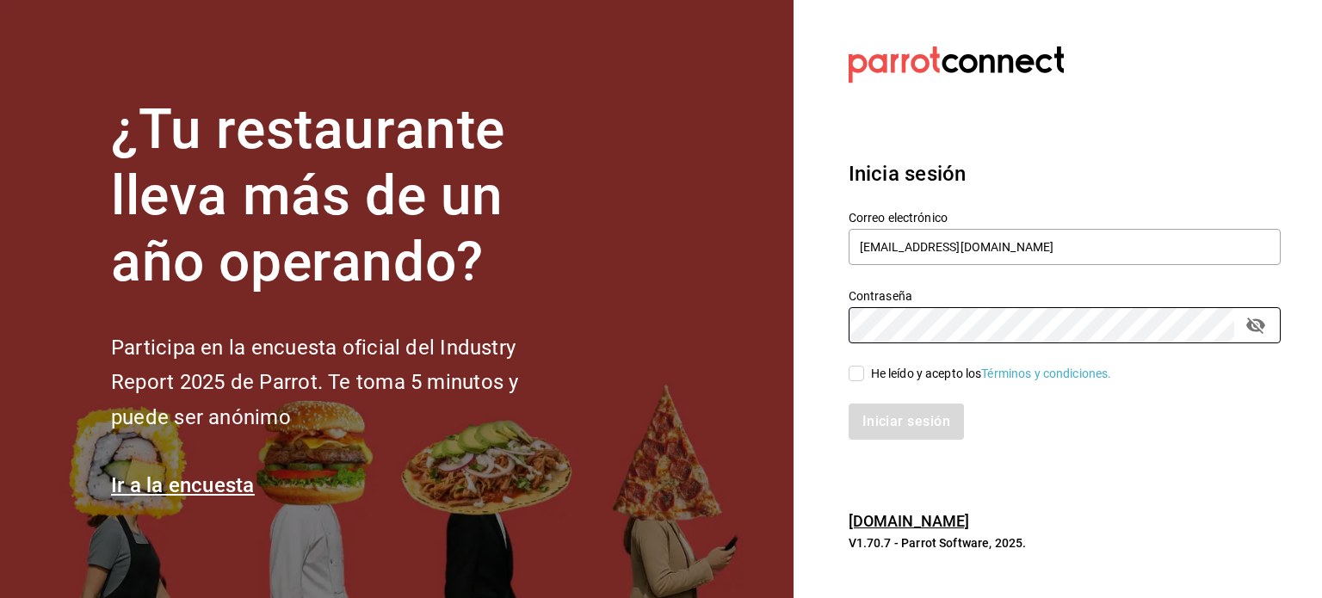
click at [837, 319] on div "Contraseña Contraseña" at bounding box center [1054, 306] width 453 height 76
click at [861, 379] on input "He leído y acepto los Términos y condiciones." at bounding box center [855, 373] width 15 height 15
checkbox input "true"
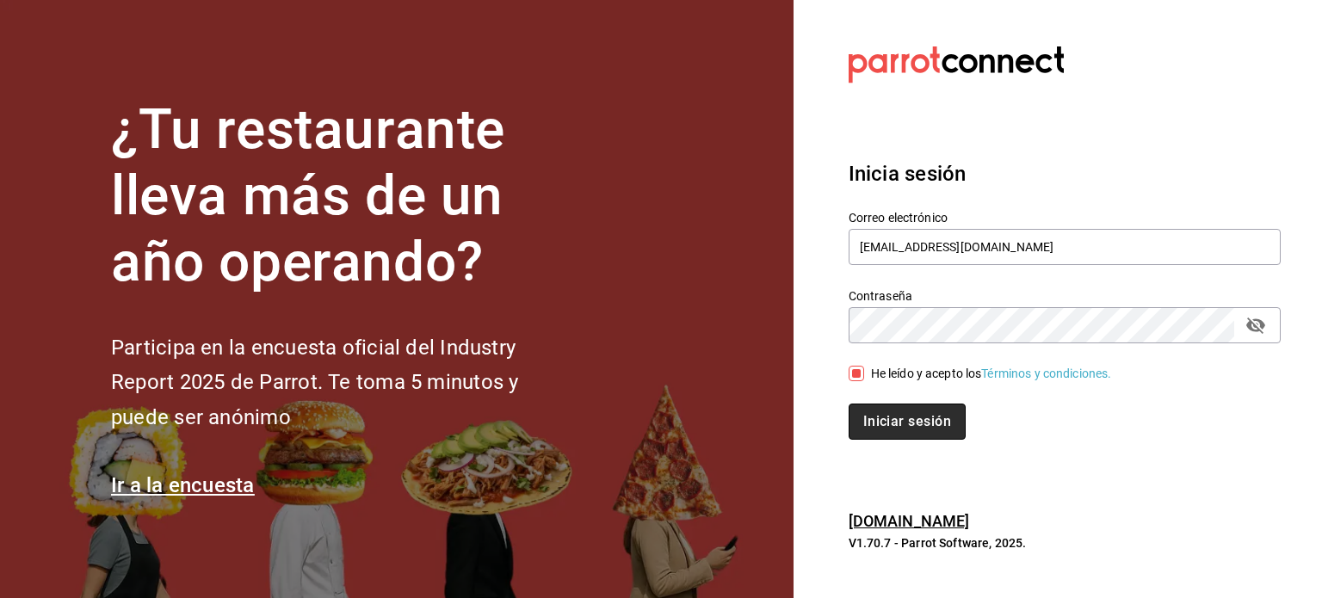
click at [895, 413] on button "Iniciar sesión" at bounding box center [906, 422] width 117 height 36
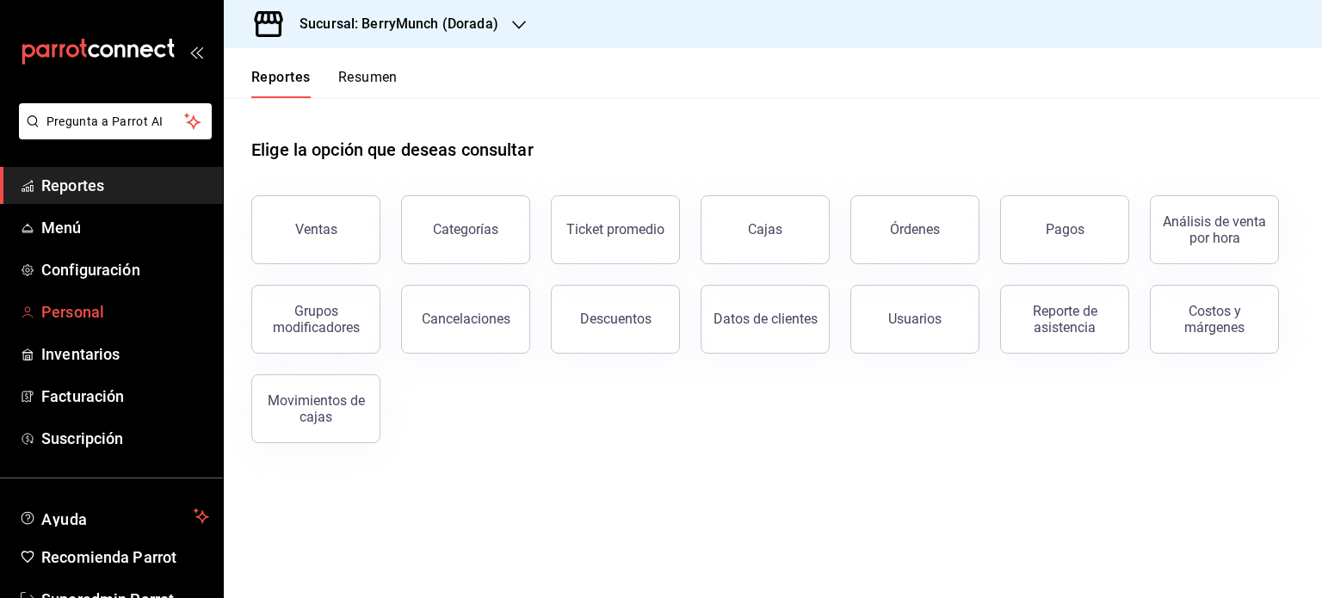
click at [59, 317] on span "Personal" at bounding box center [125, 311] width 168 height 23
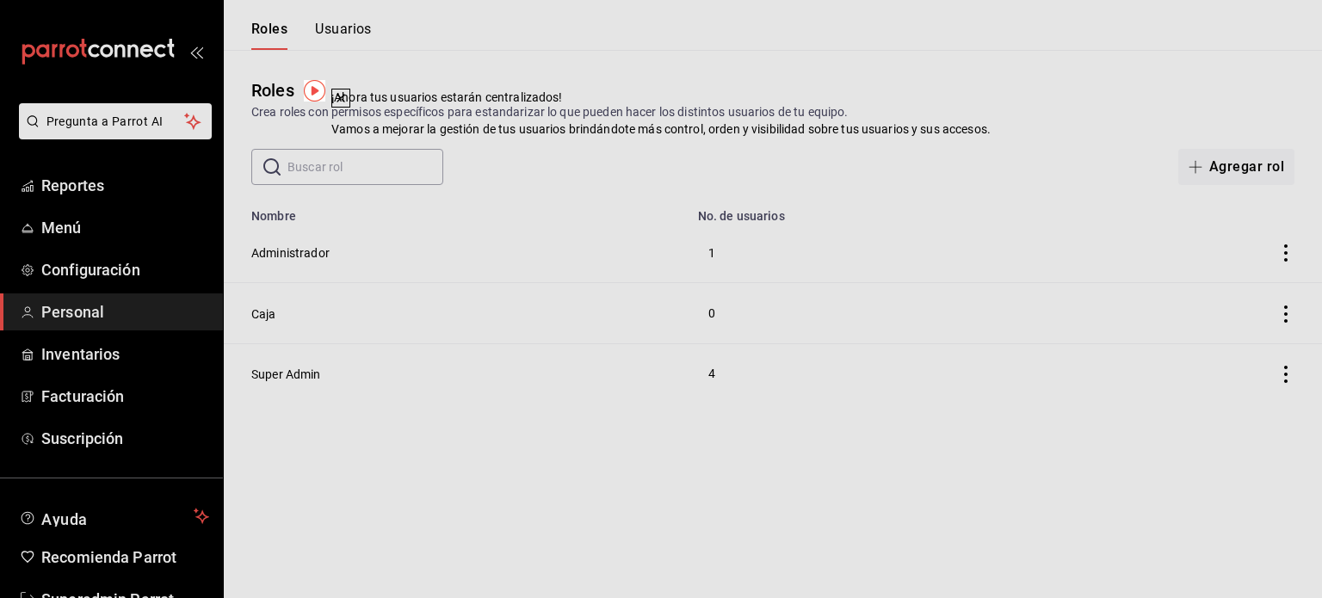
click at [348, 105] on icon at bounding box center [341, 98] width 14 height 14
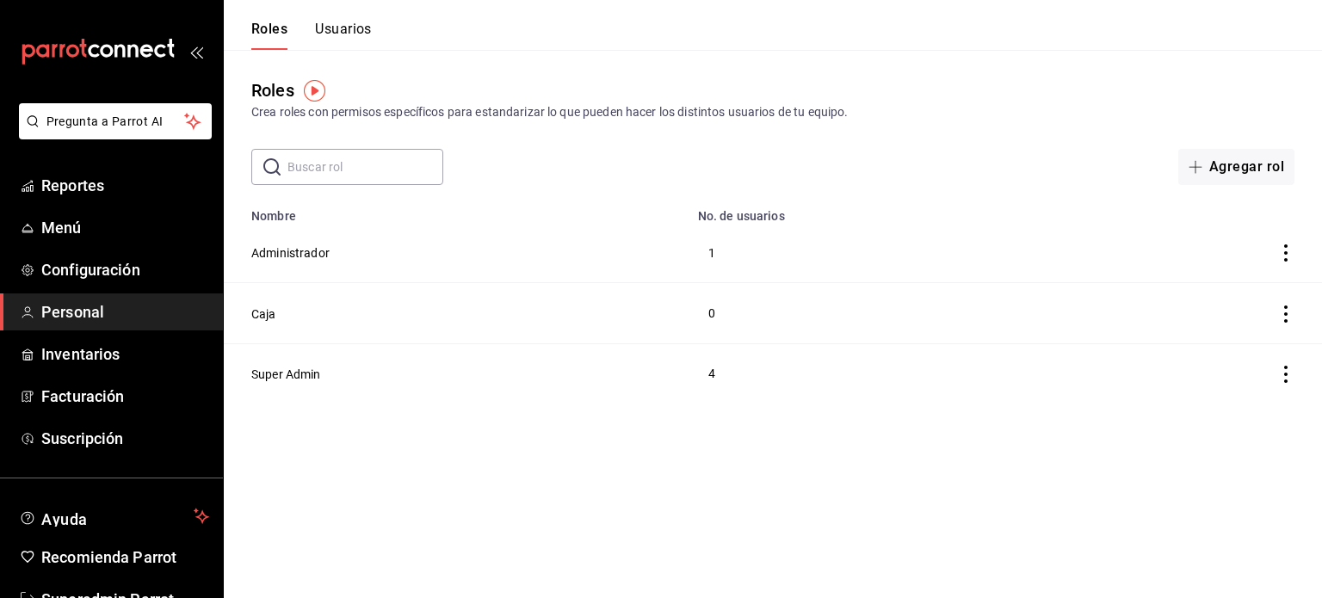
click at [351, 26] on button "Usuarios" at bounding box center [343, 35] width 57 height 29
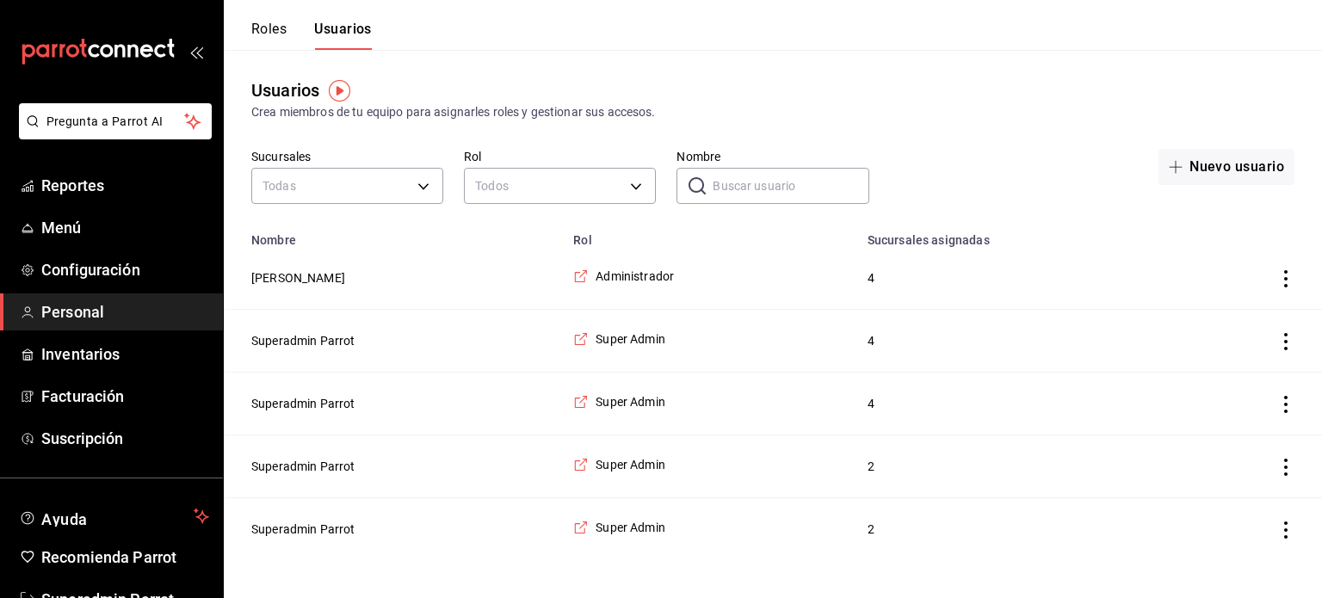
click at [725, 188] on input "Nombre" at bounding box center [790, 186] width 156 height 34
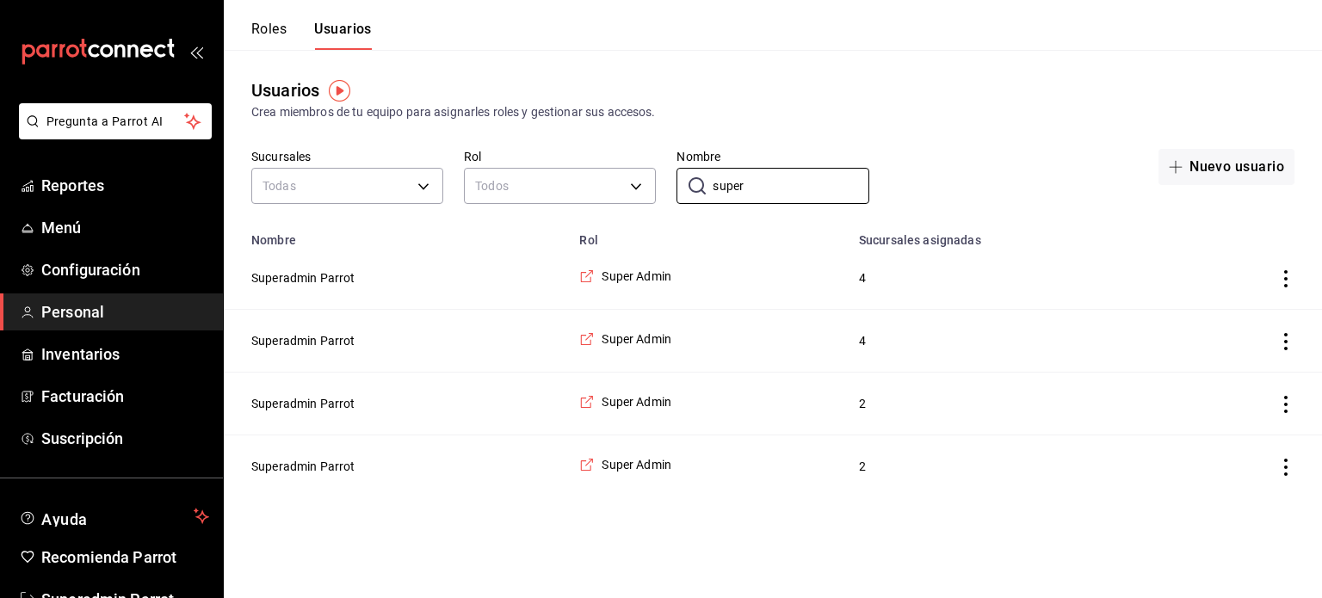
type input "super"
drag, startPoint x: 310, startPoint y: 463, endPoint x: 293, endPoint y: 464, distance: 17.2
click at [293, 464] on button "Superadmin Parrot" at bounding box center [303, 466] width 104 height 17
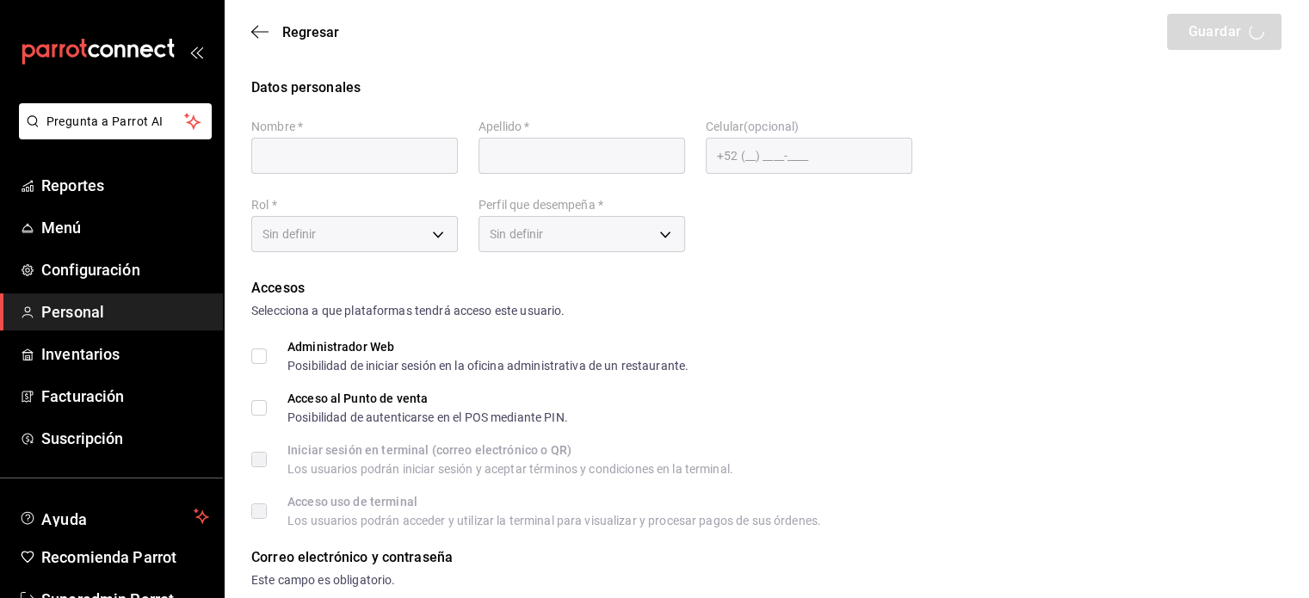
type input "Superadmin"
type input "Parrot"
checkbox input "true"
type input "[EMAIL_ADDRESS][DOMAIN_NAME]"
type input "945507"
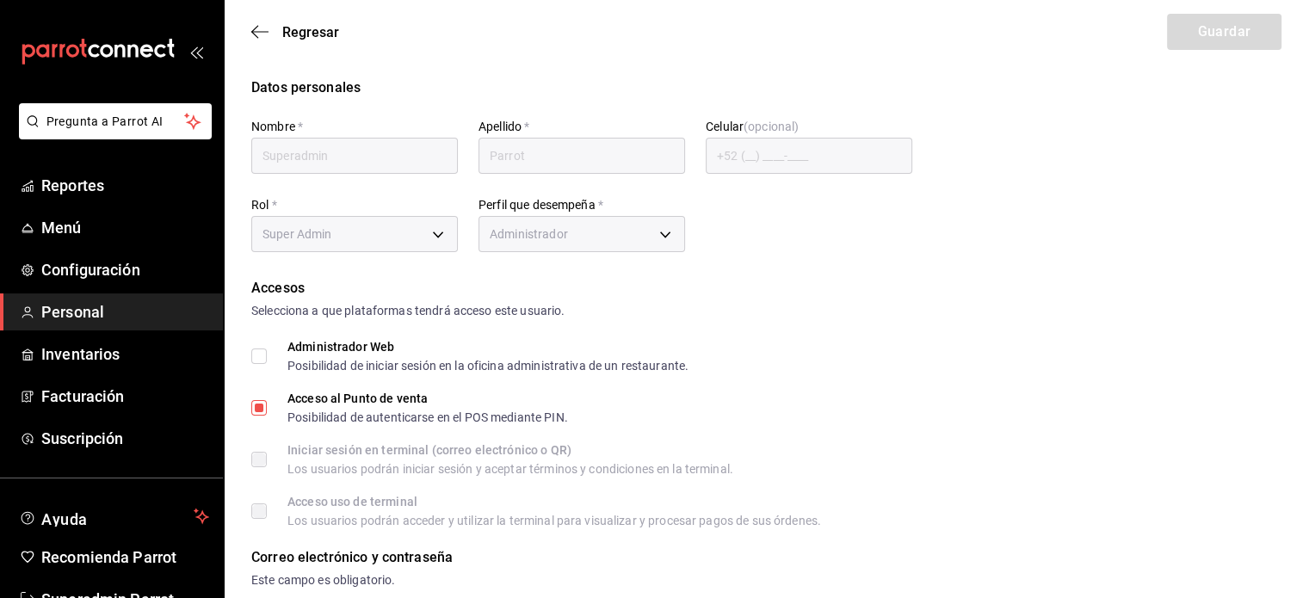
type input "0277e7bc-d0a0-40a8-856d-0d4627bf96fc"
type input "ADMIN"
checkbox input "true"
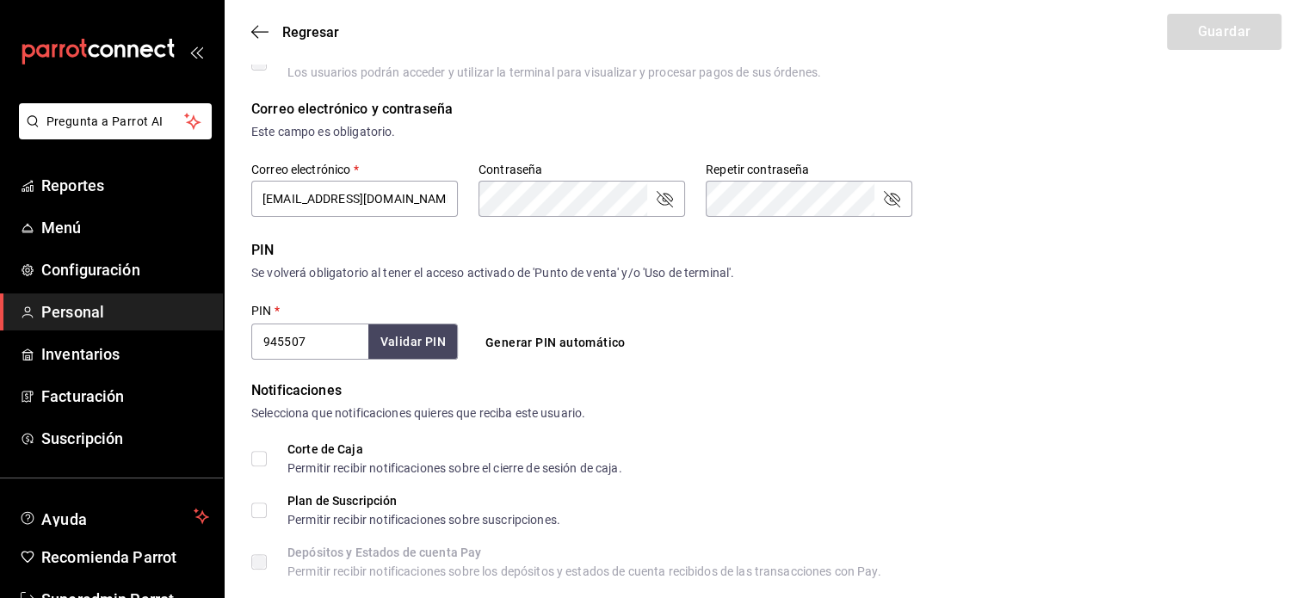
scroll to position [417, 0]
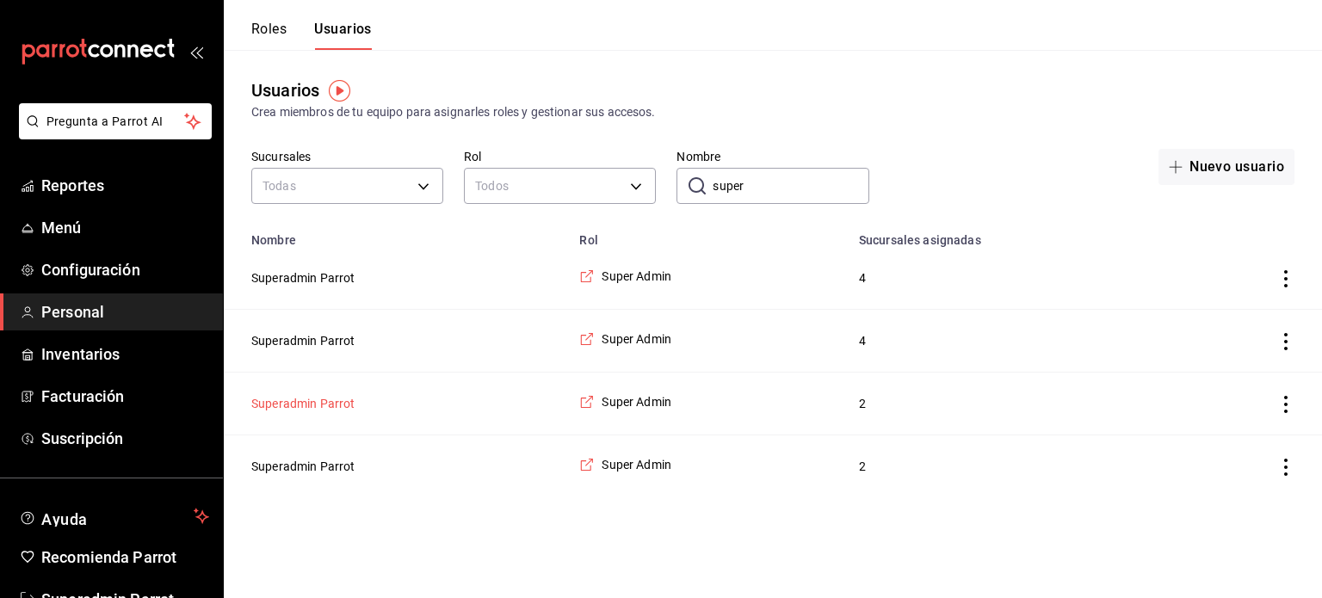
click at [300, 396] on button "Superadmin Parrot" at bounding box center [303, 403] width 104 height 17
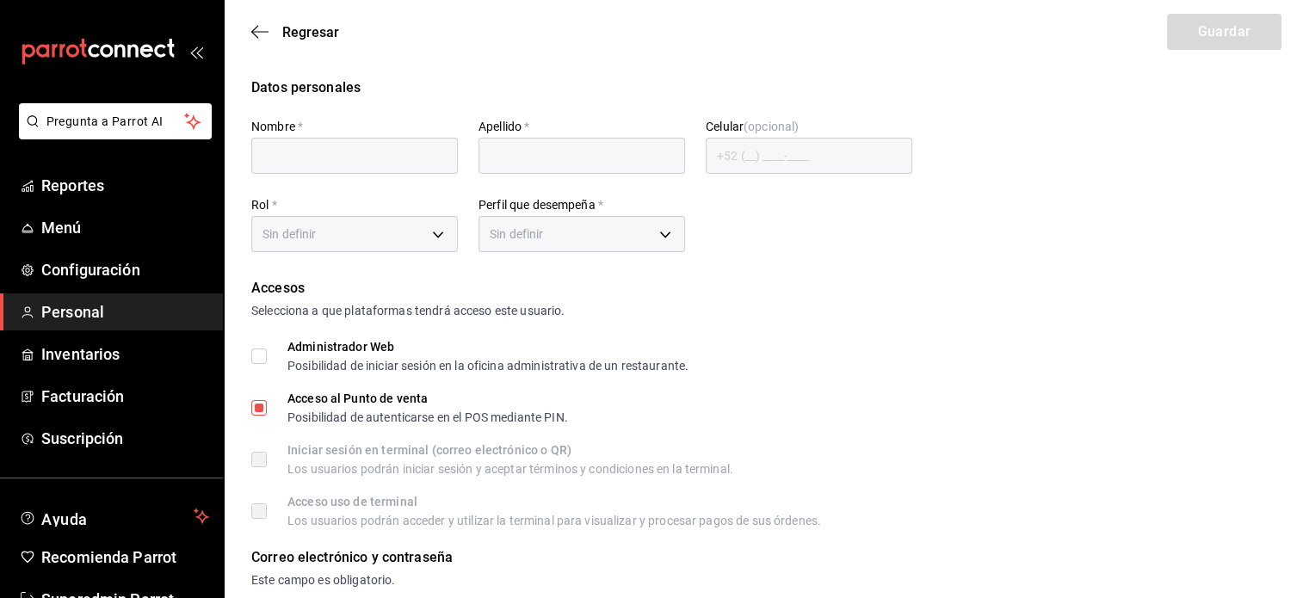
type input "Superadmin"
type input "Parrot"
checkbox input "true"
type input "[EMAIL_ADDRESS][DOMAIN_NAME]"
type input "95540"
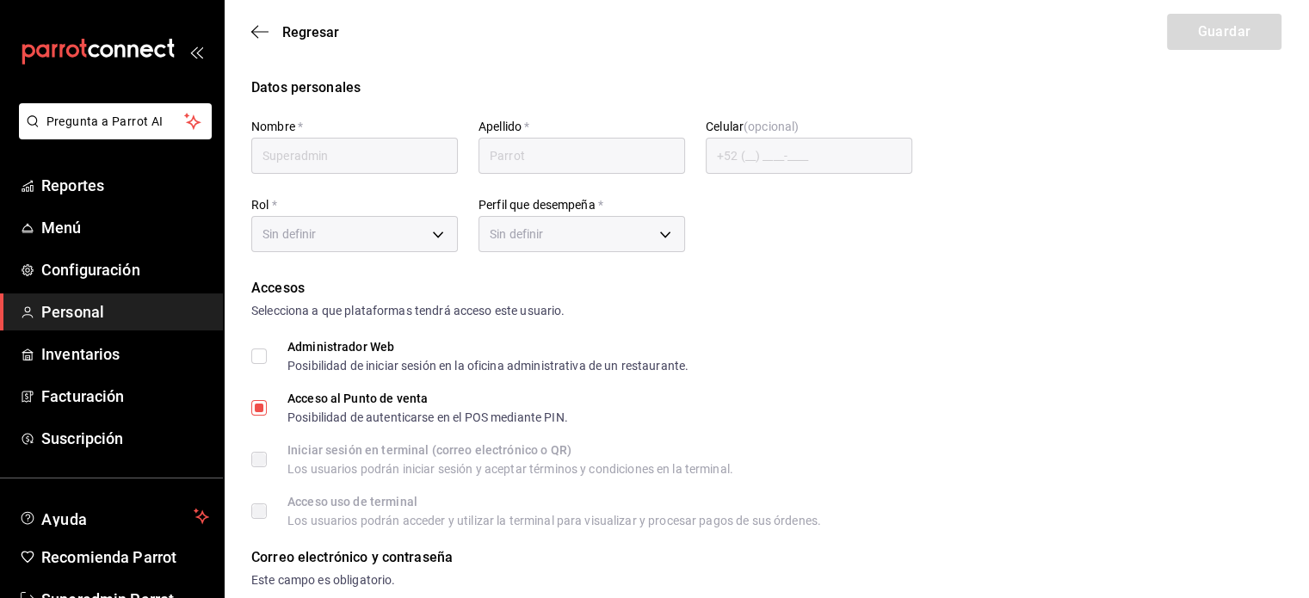
type input "0277e7bc-d0a0-40a8-856d-0d4627bf96fc"
type input "ADMIN"
checkbox input "true"
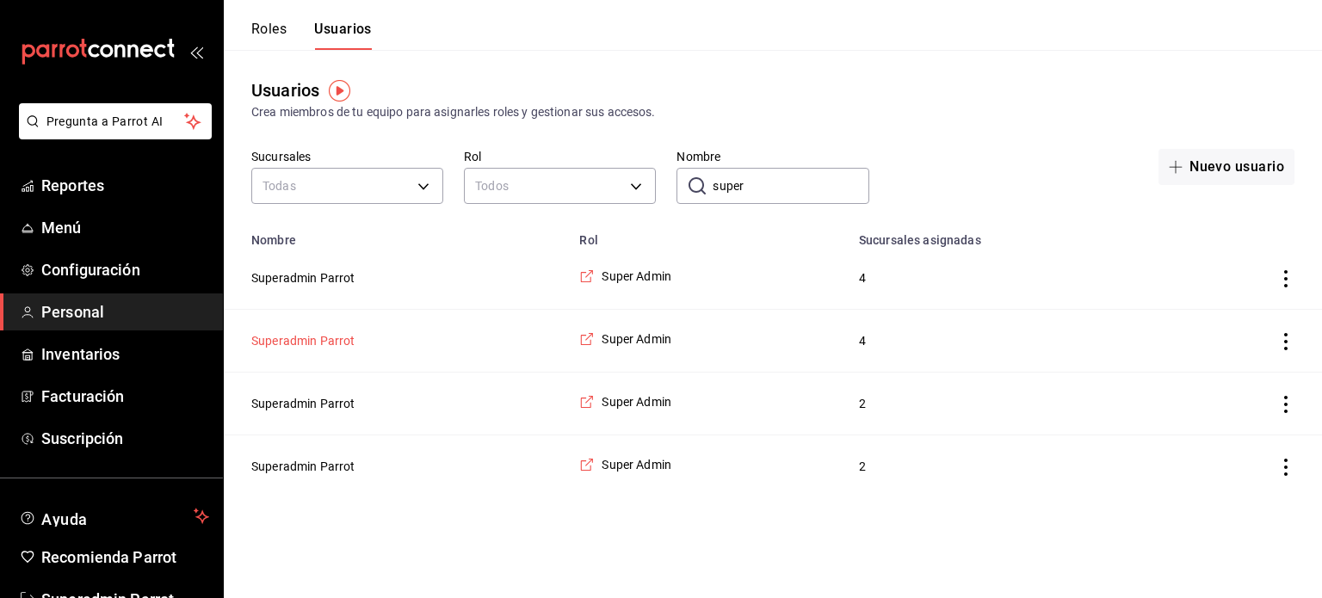
click at [289, 340] on button "Superadmin Parrot" at bounding box center [303, 340] width 104 height 17
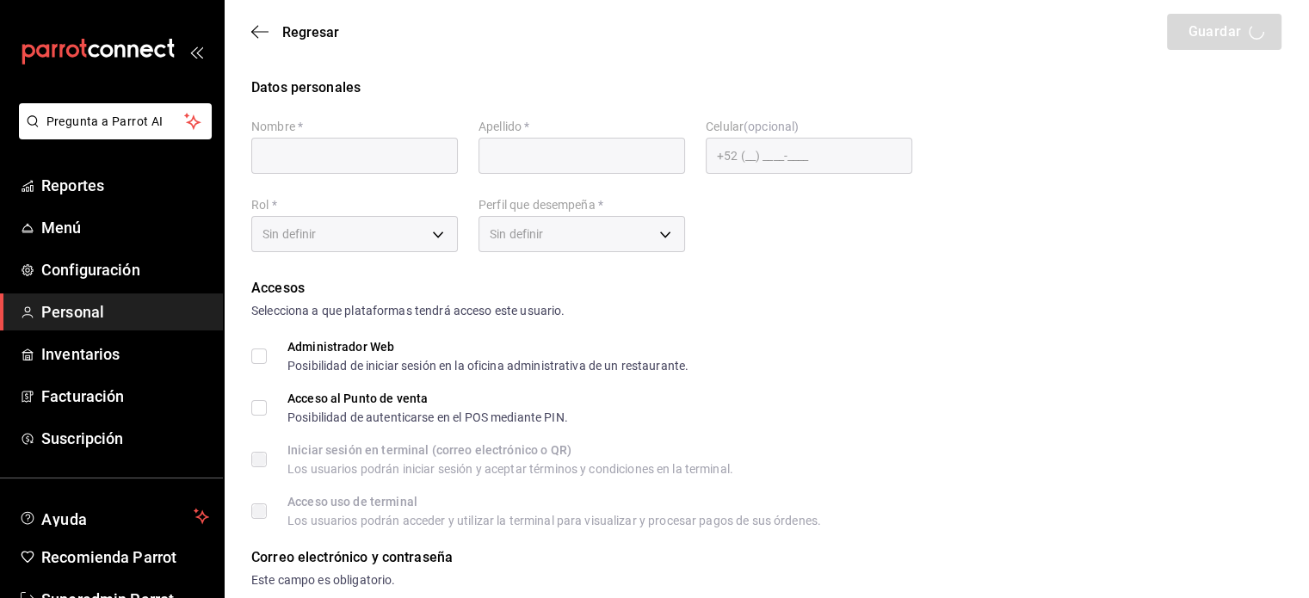
type input "Superadmin"
type input "Parrot"
type input "multiuser@berrymunch.com"
type input "0277e7bc-d0a0-40a8-856d-0d4627bf96fc"
type input "ADMIN"
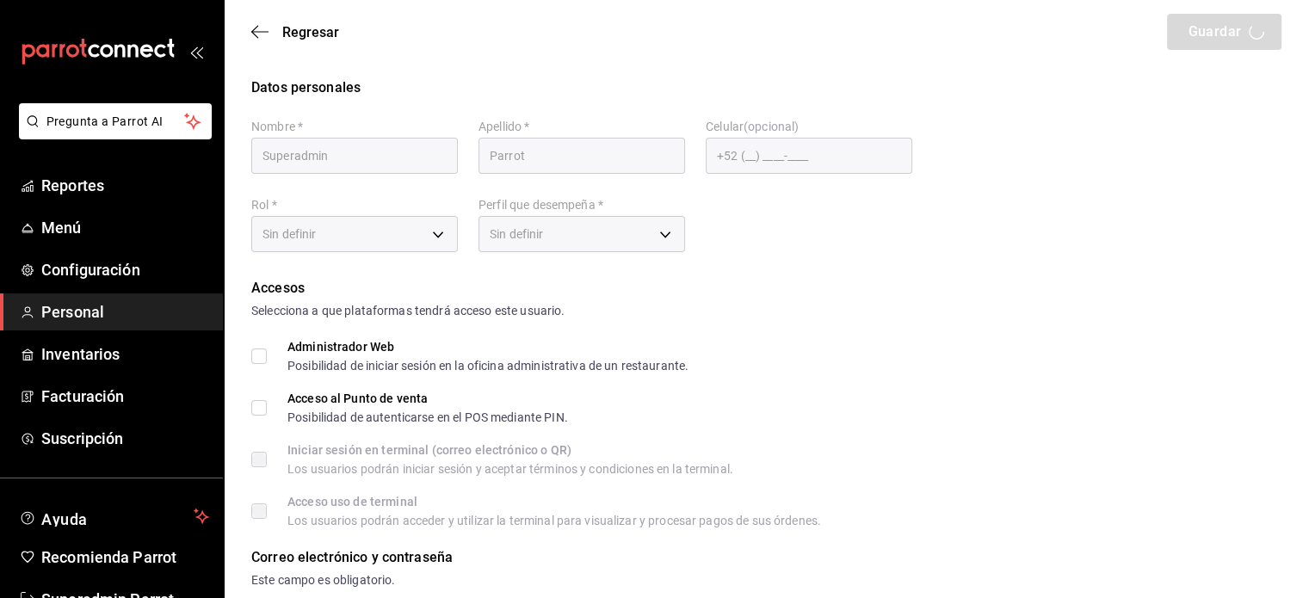
checkbox input "true"
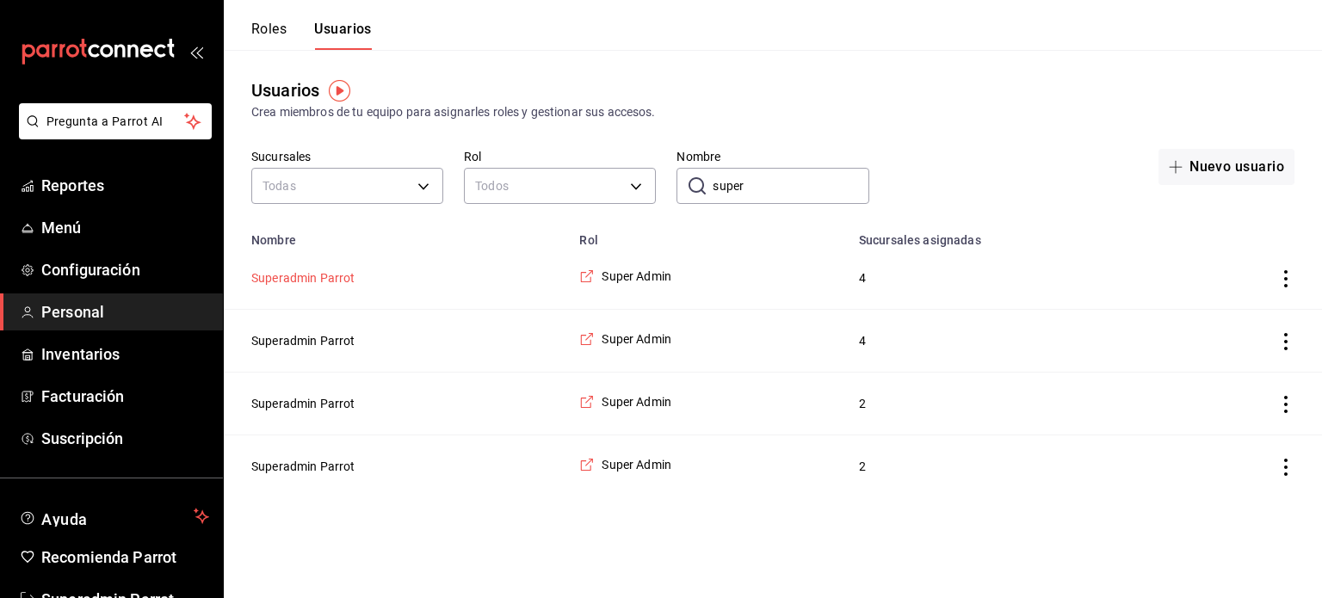
click at [310, 276] on button "Superadmin Parrot" at bounding box center [303, 277] width 104 height 17
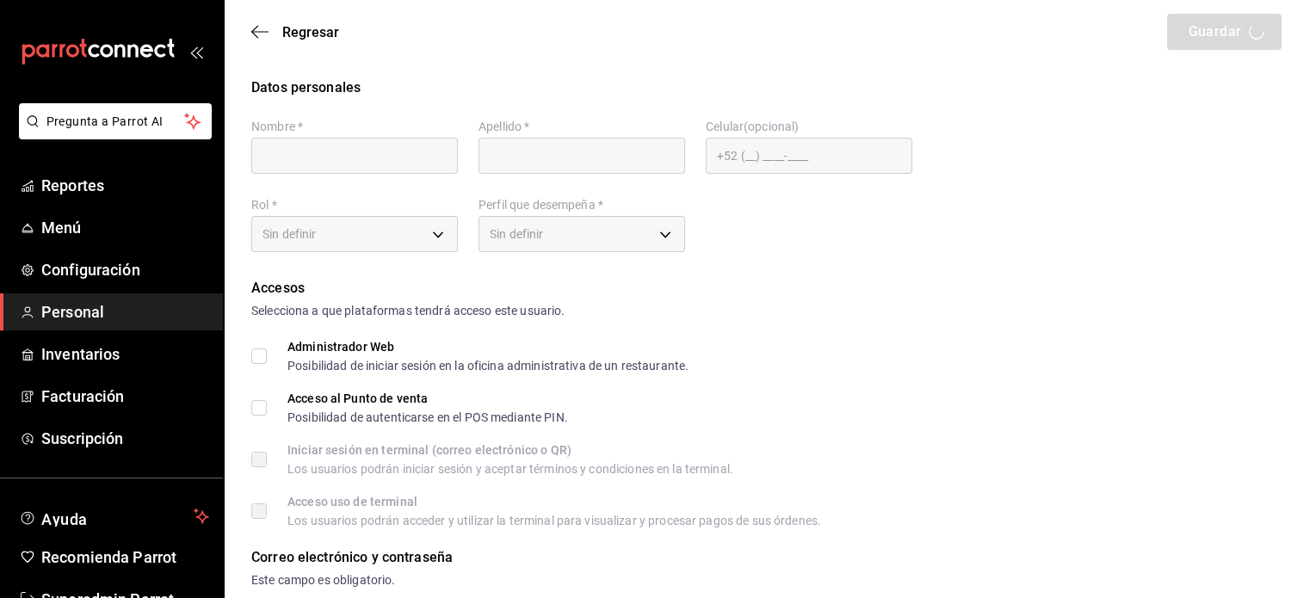
type input "Superadmin"
type input "Parrot"
checkbox input "true"
type input "berrymunch@itue.com"
type input "945501"
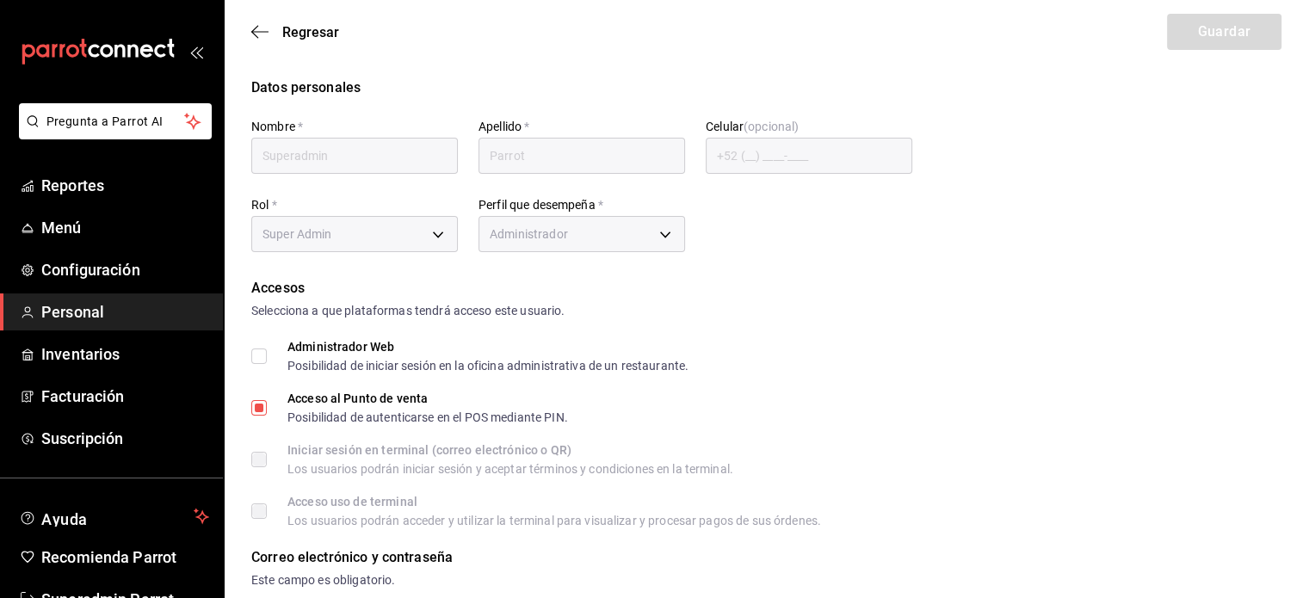
type input "0277e7bc-d0a0-40a8-856d-0d4627bf96fc"
type input "ADMIN"
checkbox input "true"
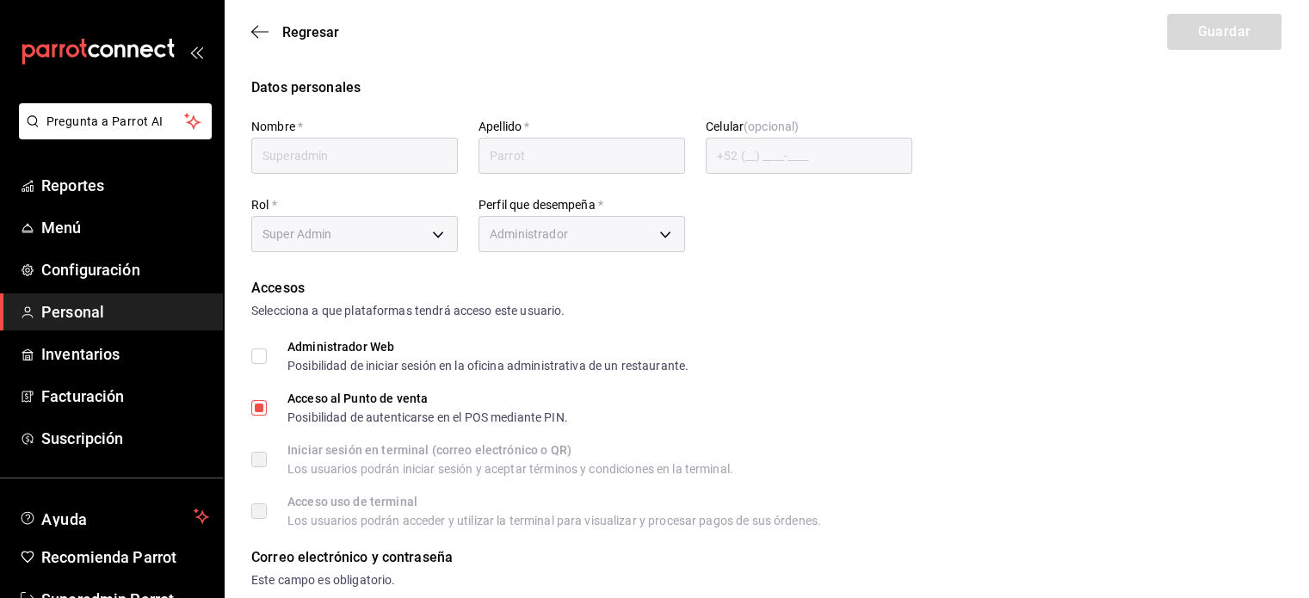
checkbox input "true"
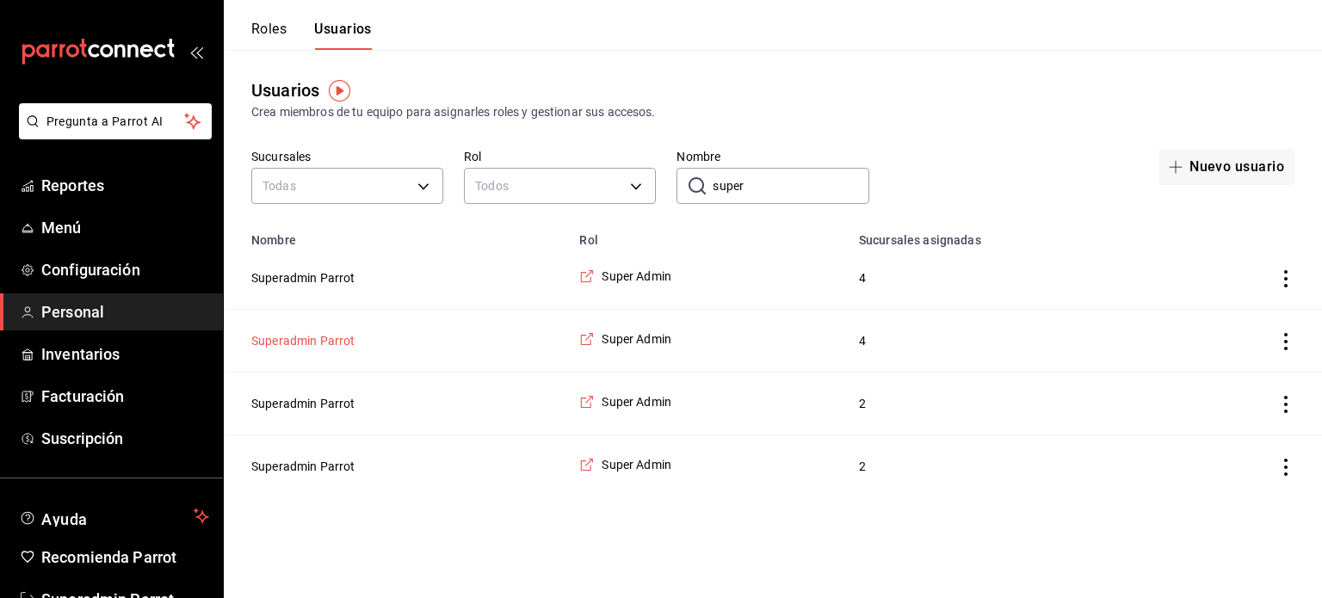
click at [304, 342] on button "Superadmin Parrot" at bounding box center [303, 340] width 104 height 17
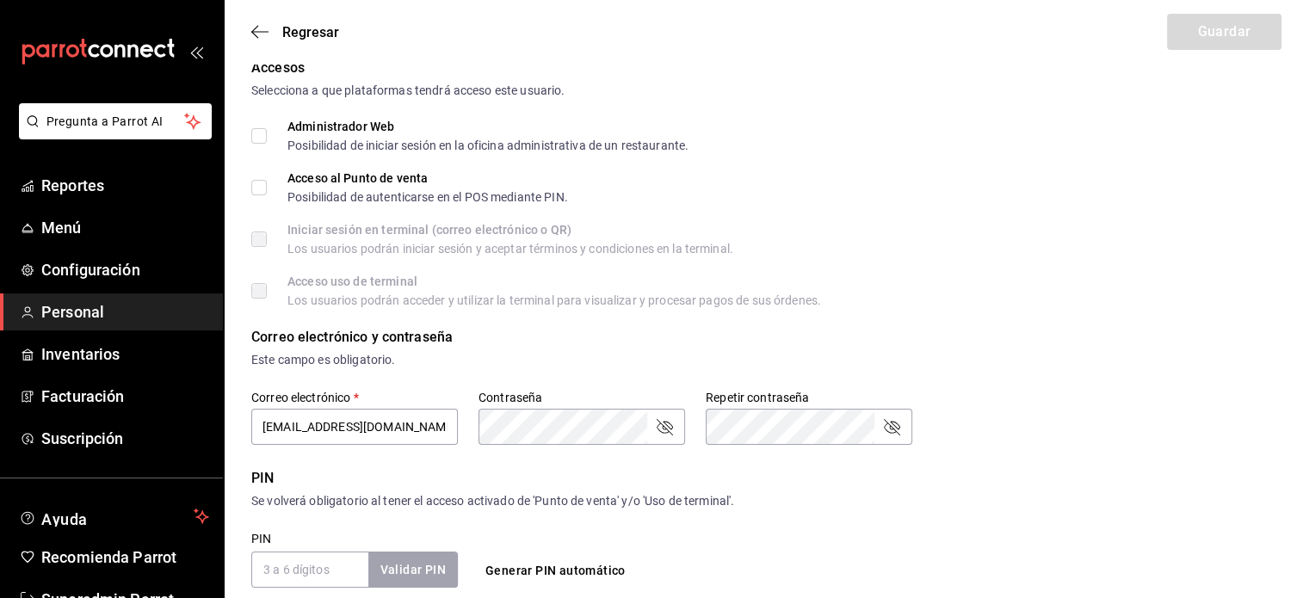
scroll to position [96, 0]
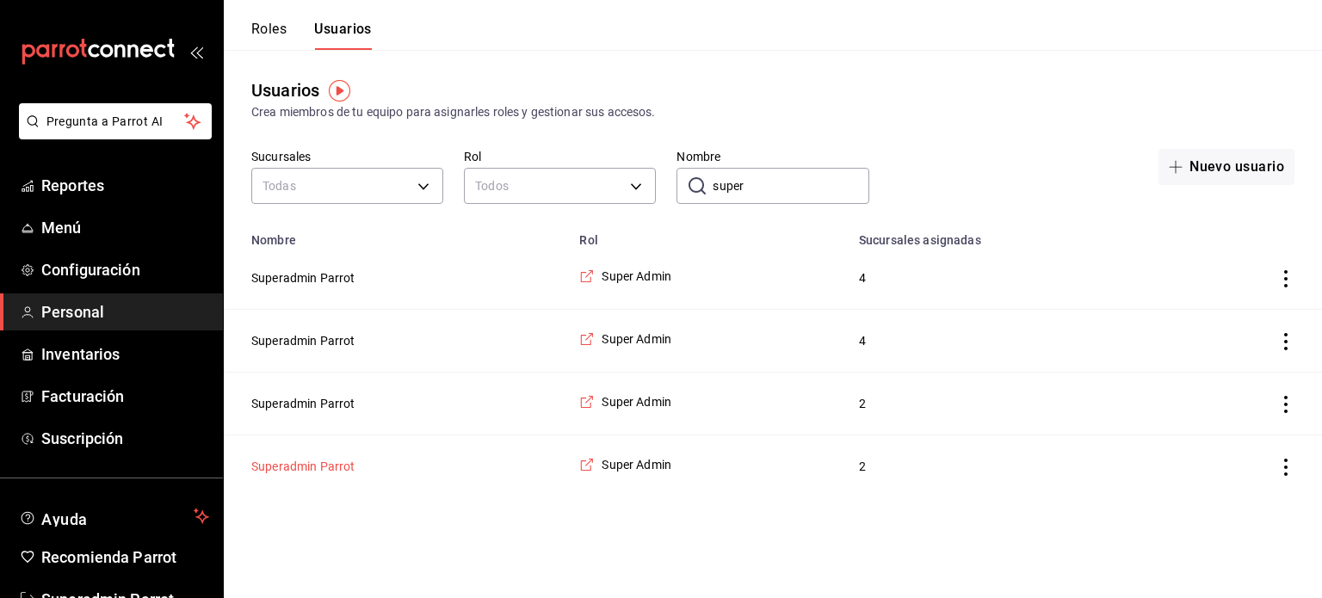
click at [317, 471] on button "Superadmin Parrot" at bounding box center [303, 466] width 104 height 17
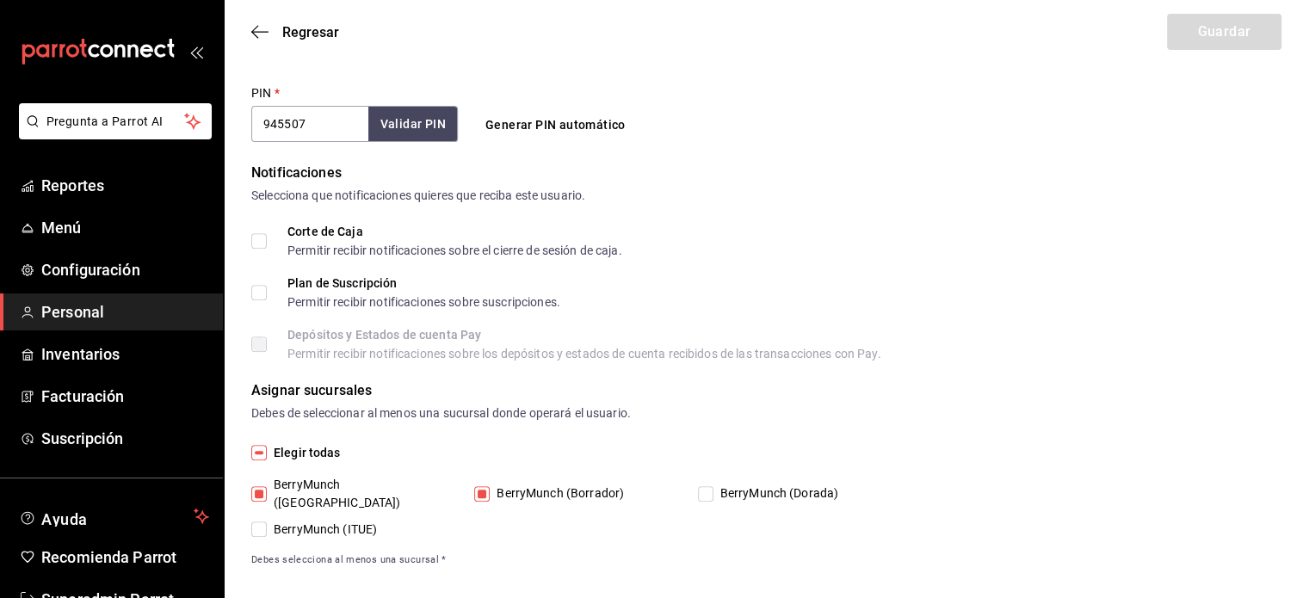
scroll to position [51, 0]
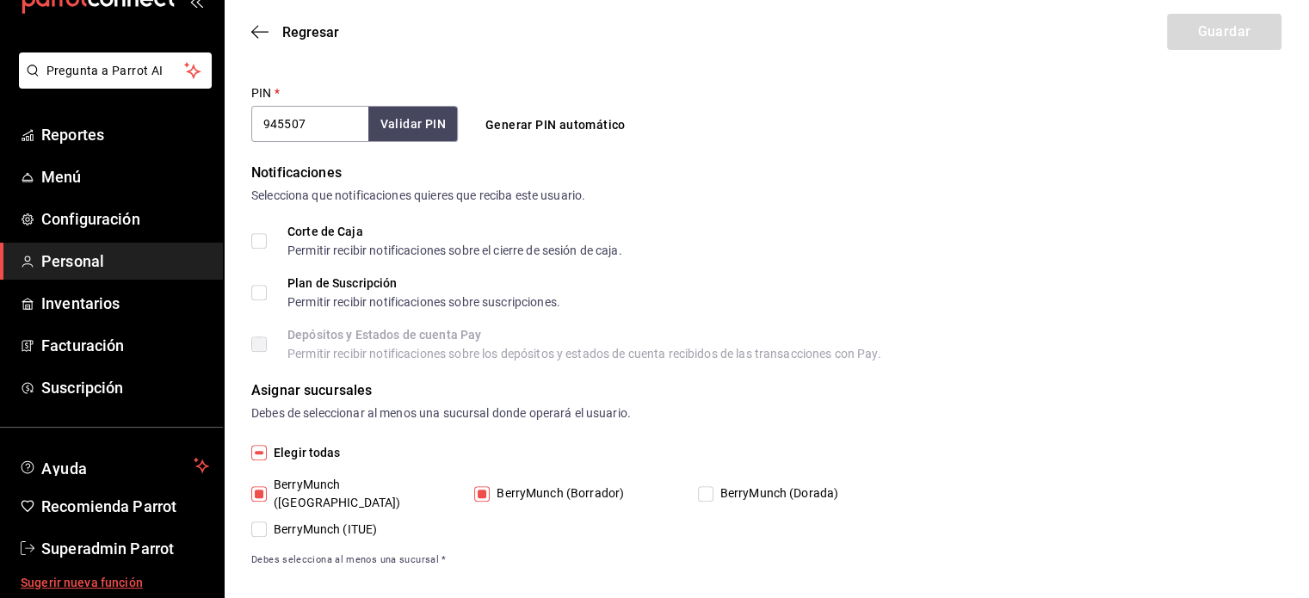
click at [96, 567] on link "Sugerir nueva función" at bounding box center [111, 583] width 223 height 32
click at [102, 543] on span "Superadmin Parrot" at bounding box center [125, 548] width 168 height 23
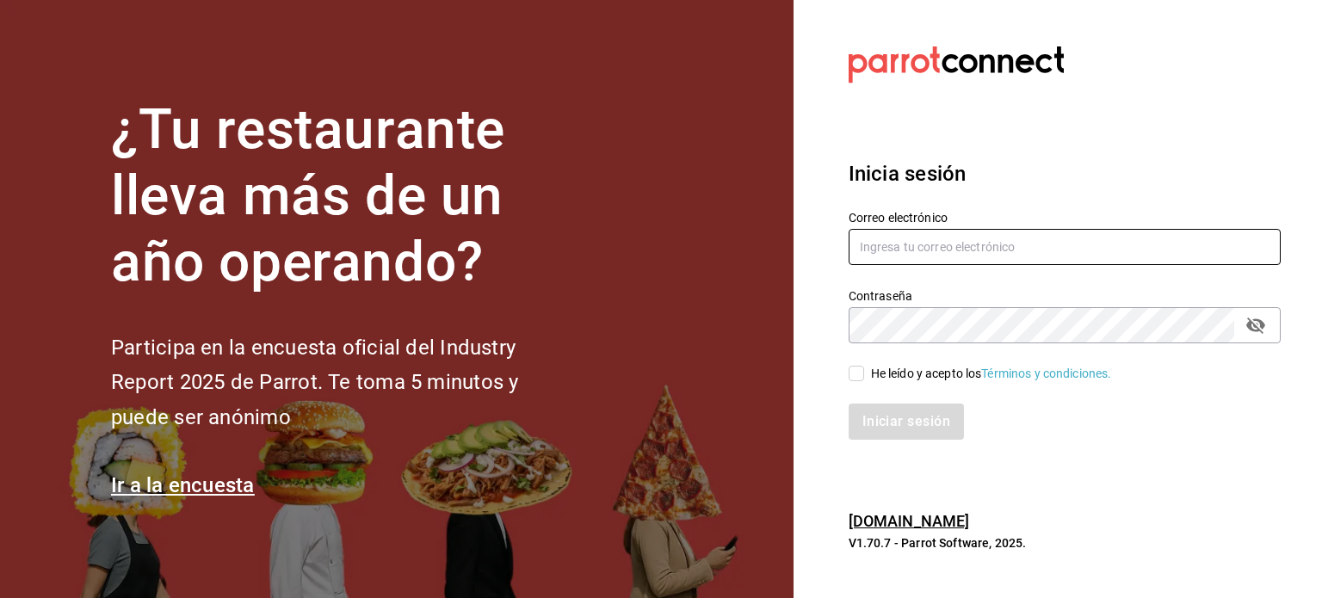
type input "magda@parrotsoftware.io"
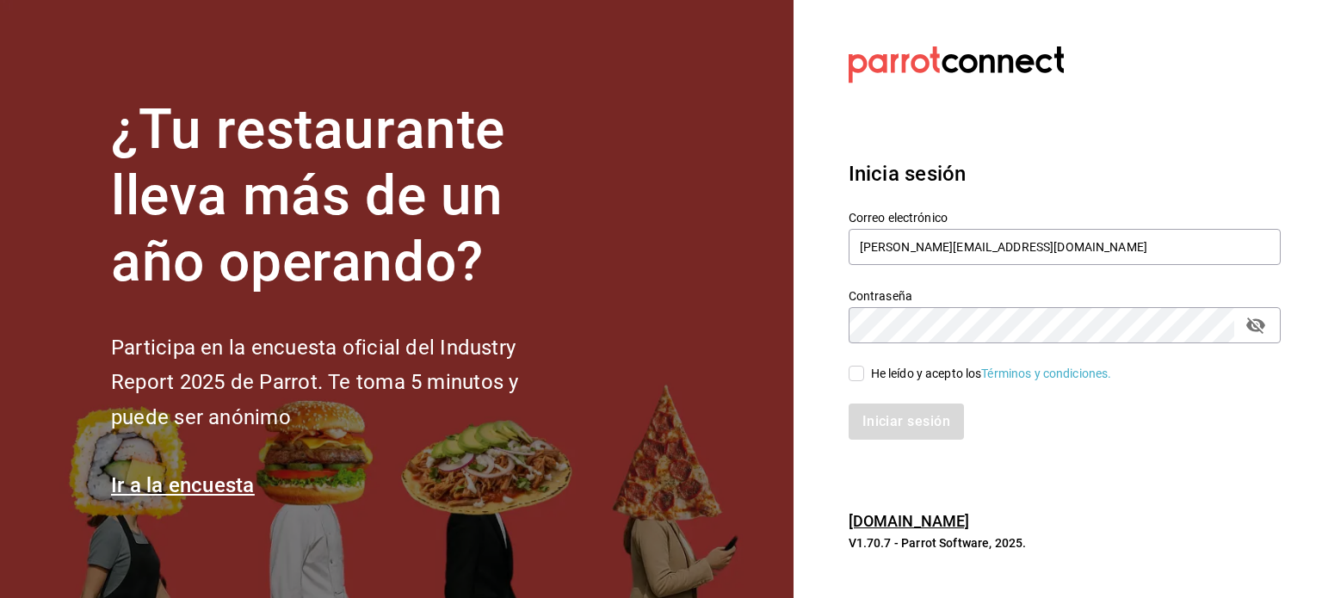
click at [878, 371] on div "He leído y acepto los Términos y condiciones." at bounding box center [991, 374] width 241 height 18
click at [864, 371] on input "He leído y acepto los Términos y condiciones." at bounding box center [855, 373] width 15 height 15
checkbox input "true"
click at [899, 441] on div "Inicia sesión Correo electrónico magda@parrotsoftware.io Contraseña Contraseña …" at bounding box center [1064, 299] width 432 height 323
click at [905, 431] on button "Iniciar sesión" at bounding box center [906, 422] width 117 height 36
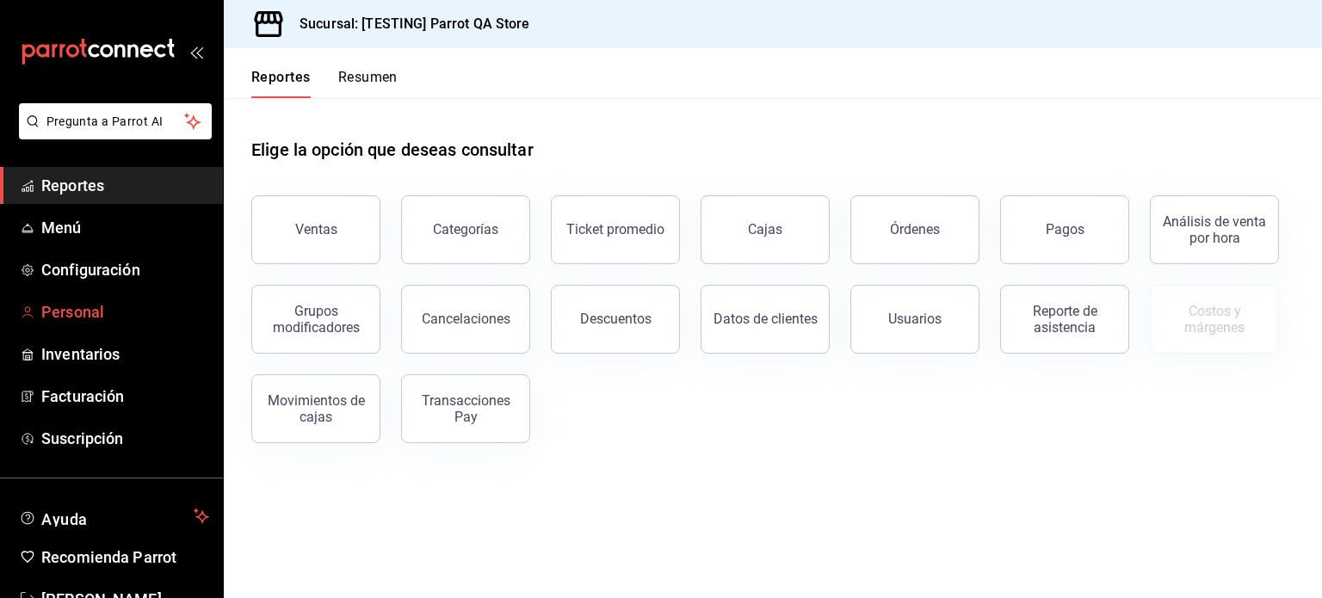
click at [65, 318] on span "Personal" at bounding box center [125, 311] width 168 height 23
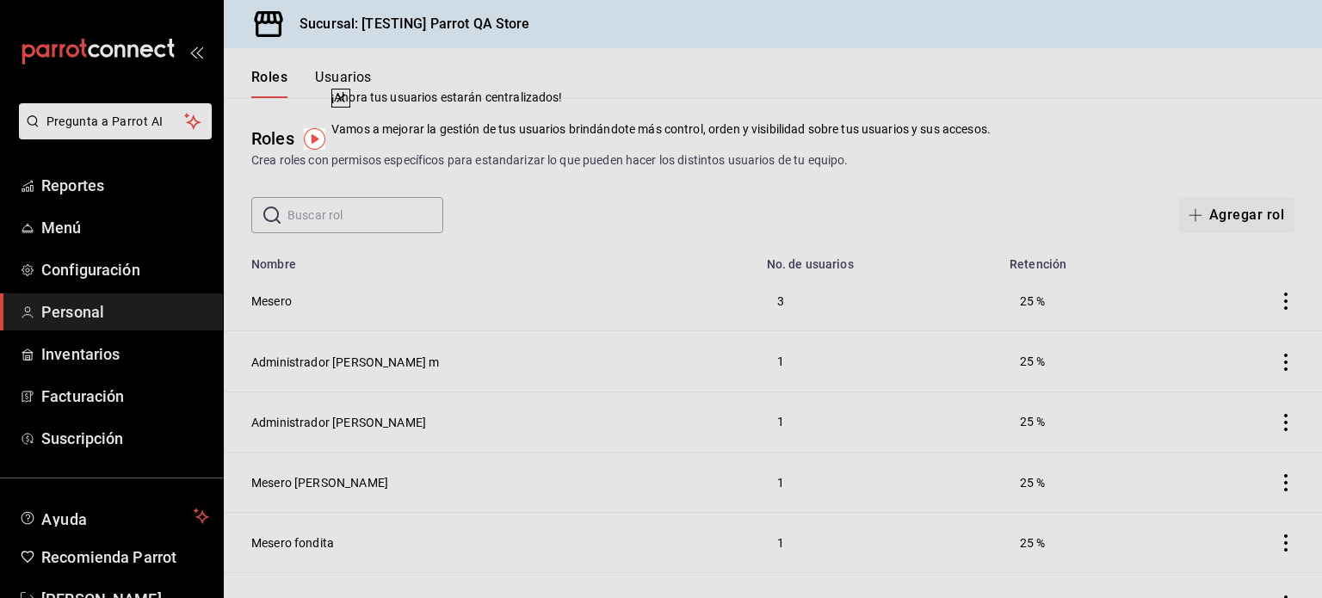
click at [344, 102] on icon at bounding box center [340, 98] width 7 height 7
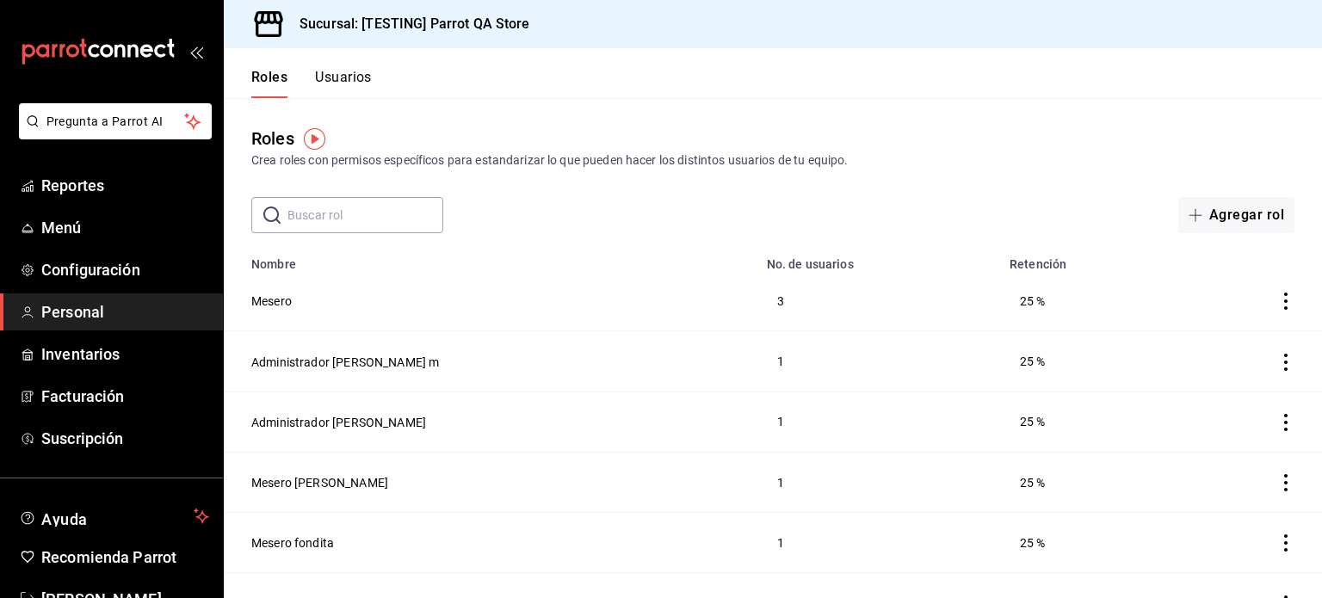
click at [351, 85] on button "Usuarios" at bounding box center [343, 83] width 57 height 29
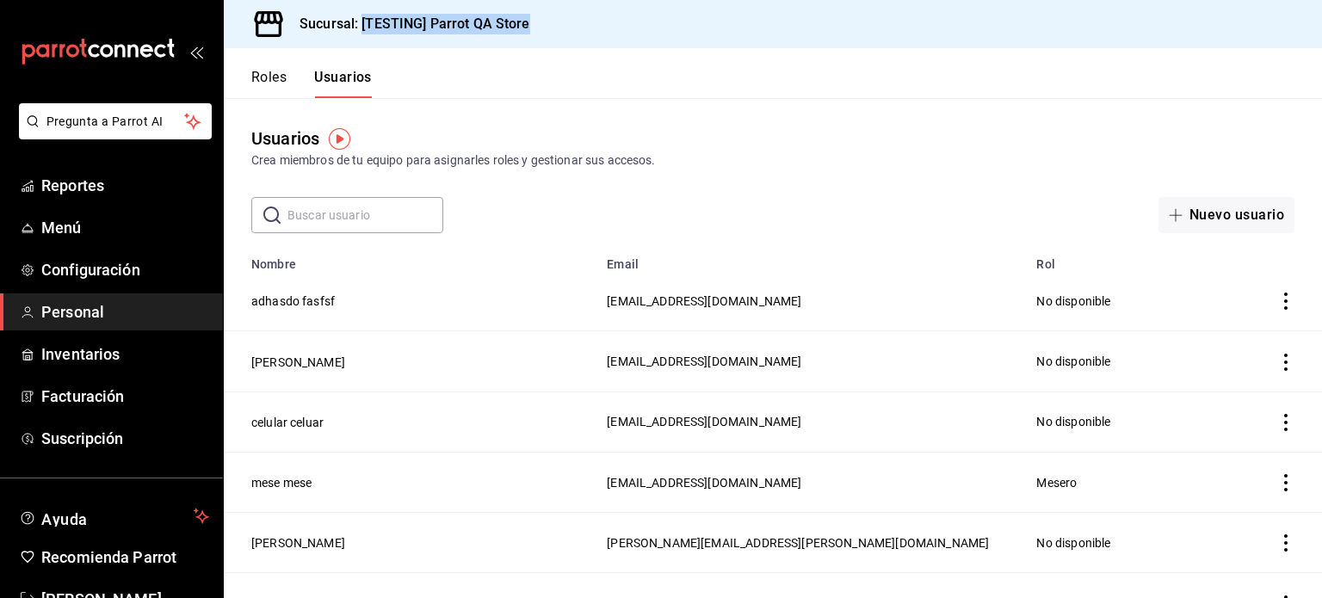
drag, startPoint x: 545, startPoint y: 16, endPoint x: 362, endPoint y: 30, distance: 182.9
click at [362, 30] on div "Sucursal: [TESTING] Parrot QA Store" at bounding box center [773, 24] width 1098 height 48
copy h3 "[TESTING] Parrot QA Store"
